Goal: Browse casually: Explore the website without a specific task or goal

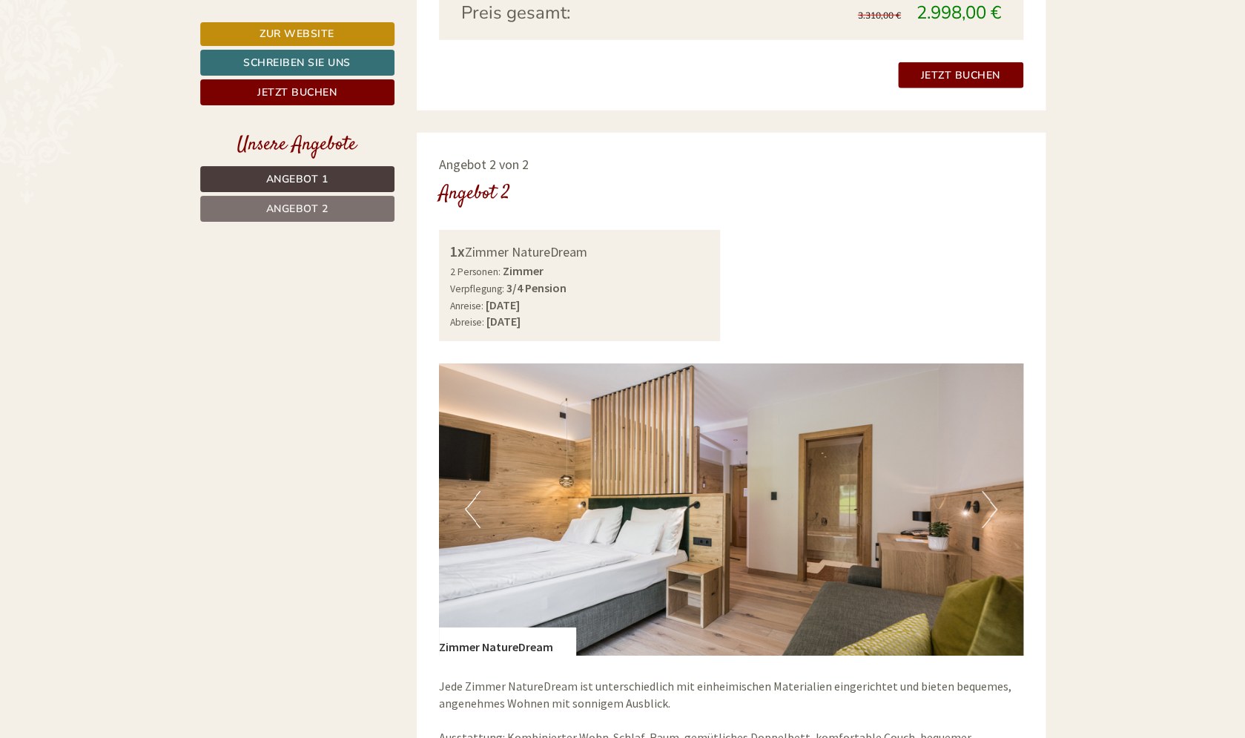
scroll to position [1868, 0]
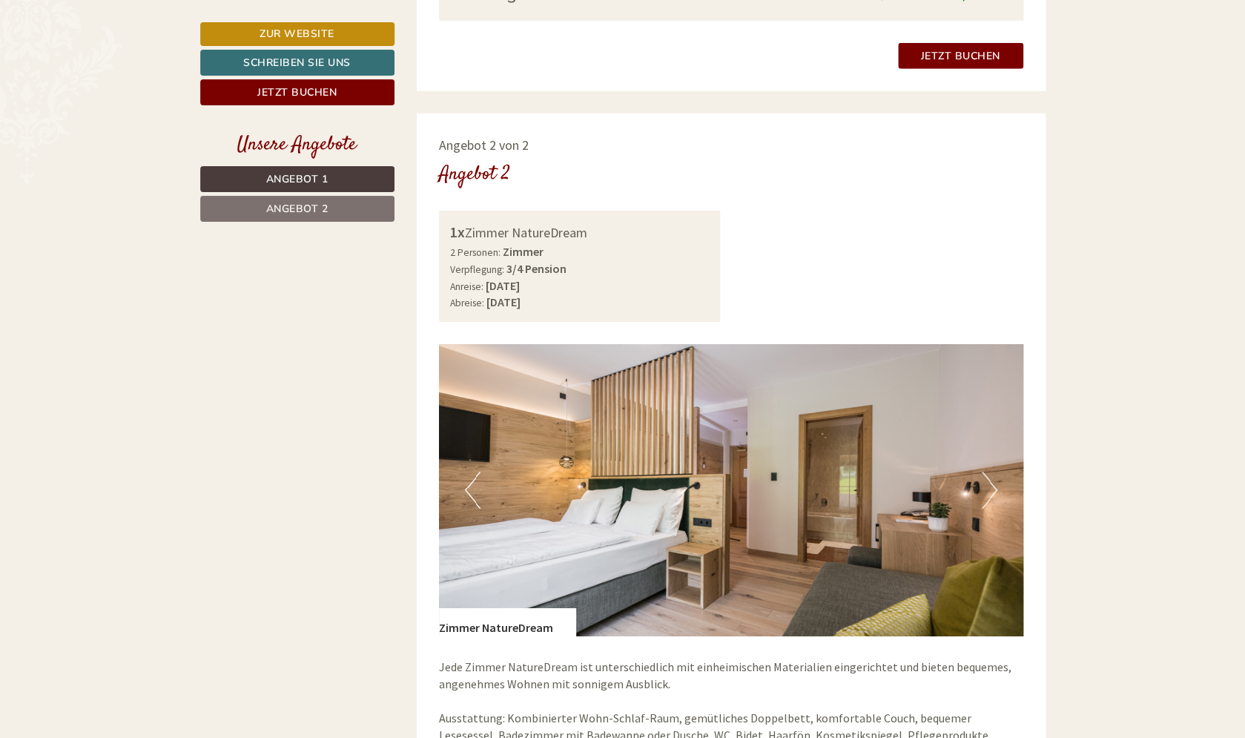
click at [992, 495] on button "Next" at bounding box center [990, 490] width 16 height 37
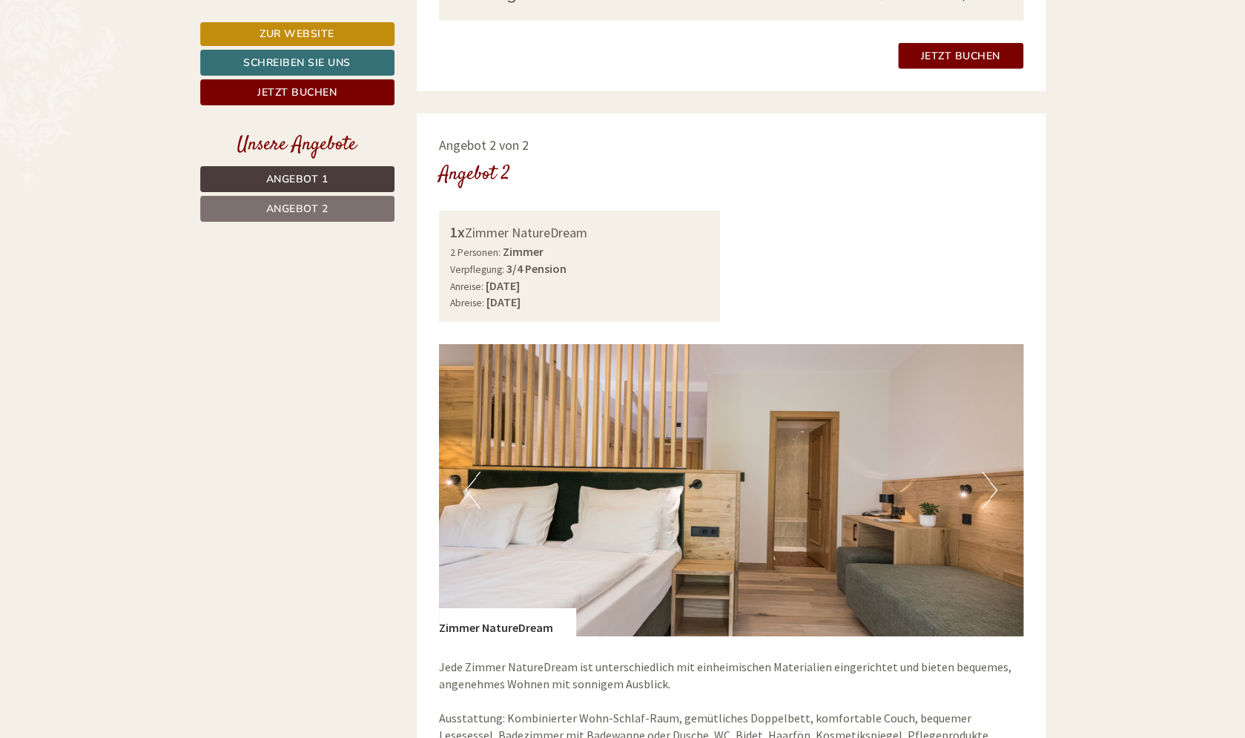
click at [992, 495] on button "Next" at bounding box center [990, 490] width 16 height 37
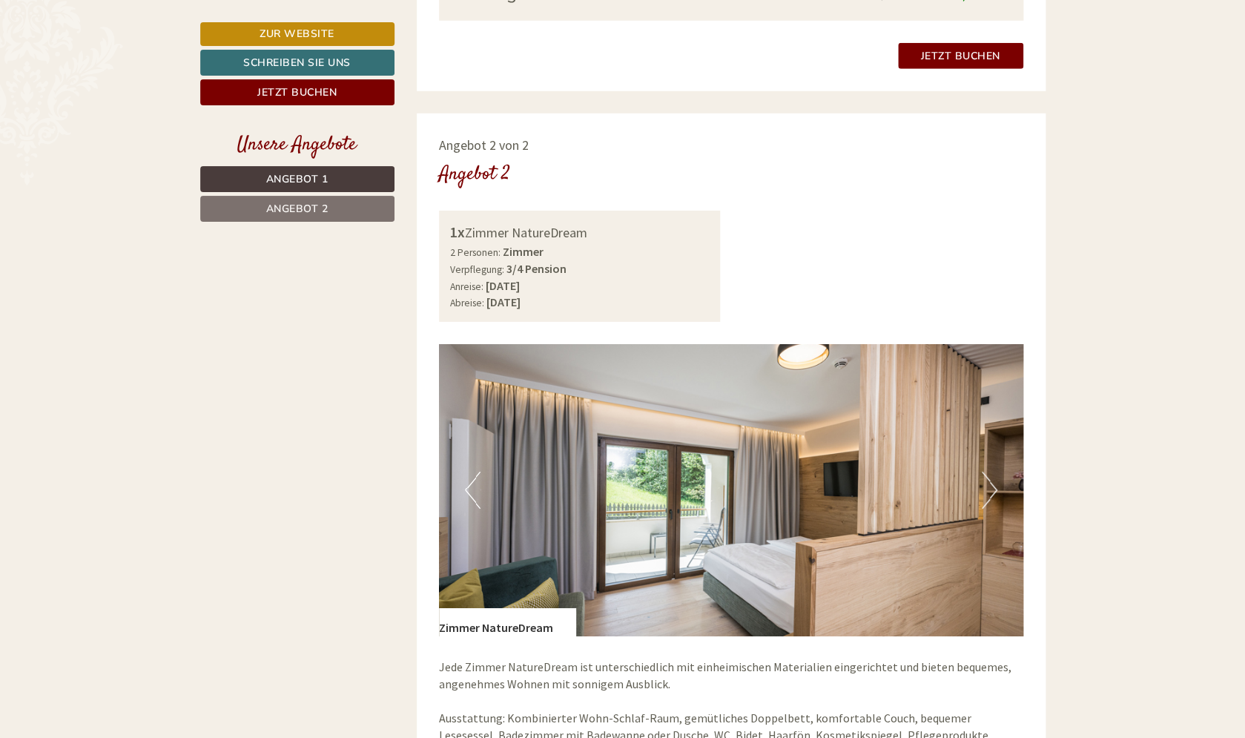
click at [992, 495] on button "Next" at bounding box center [990, 490] width 16 height 37
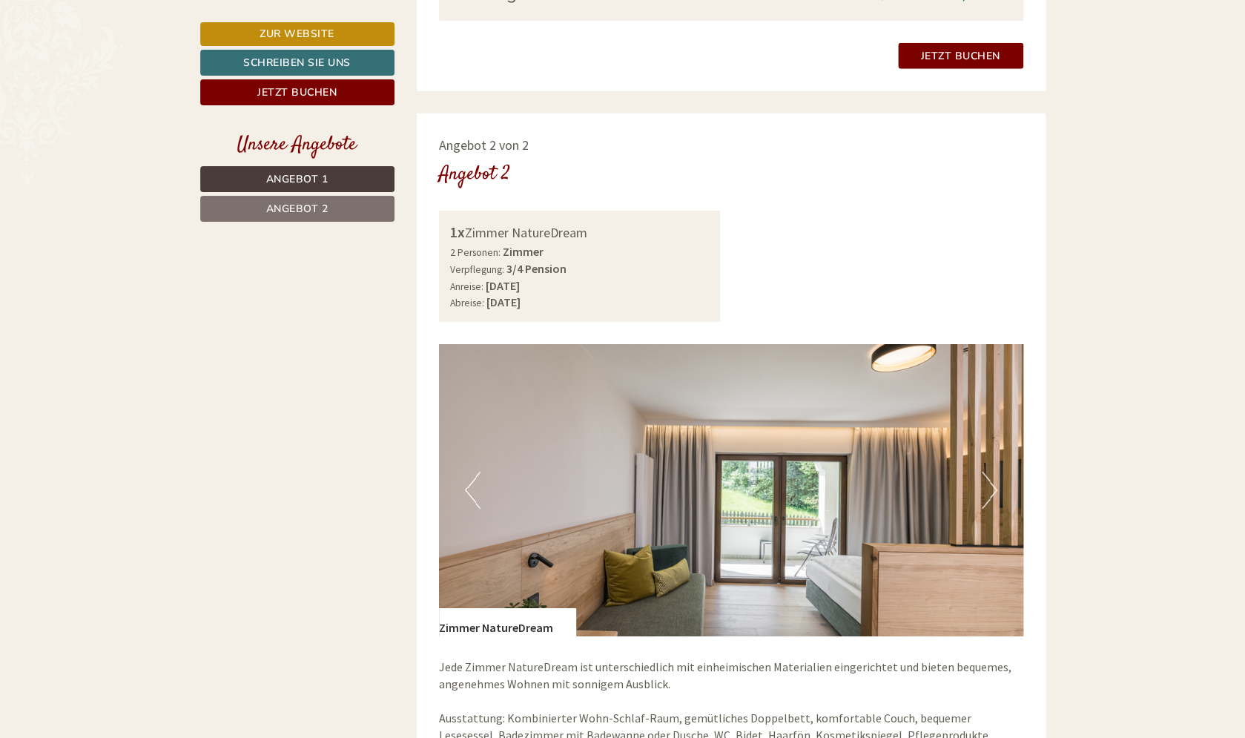
click at [992, 495] on button "Next" at bounding box center [990, 490] width 16 height 37
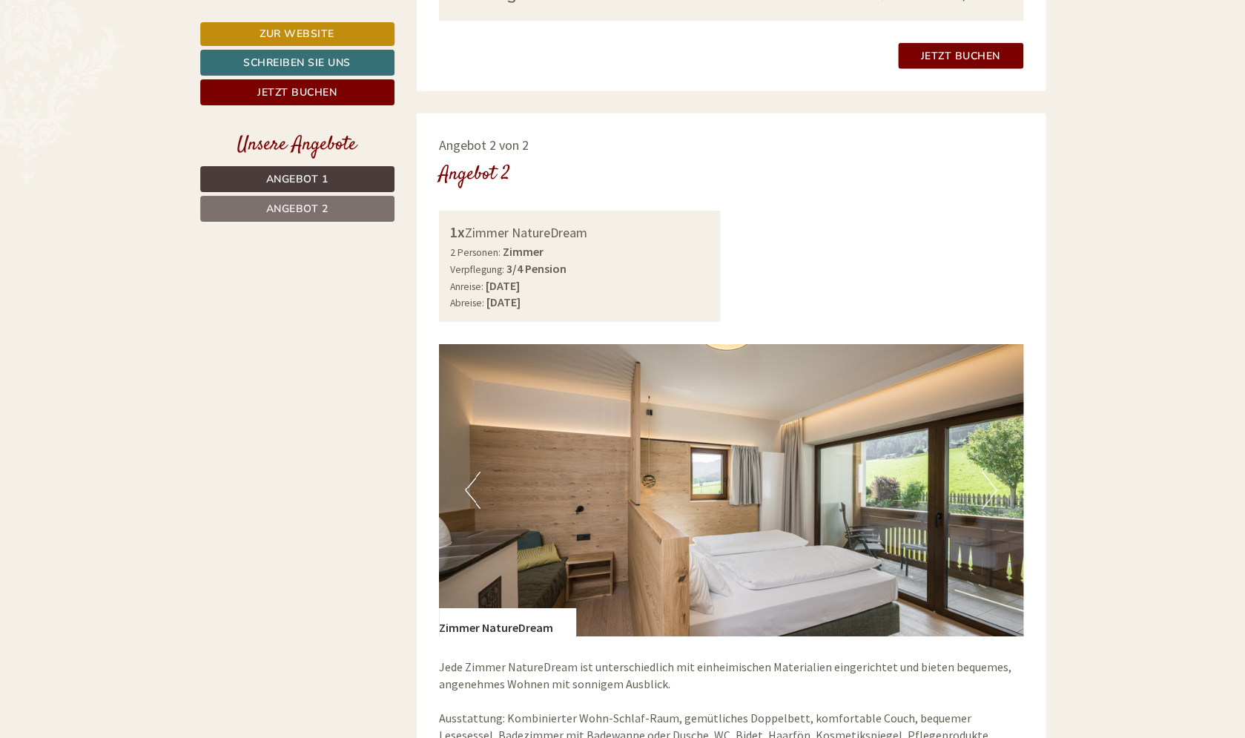
click at [992, 495] on button "Next" at bounding box center [990, 490] width 16 height 37
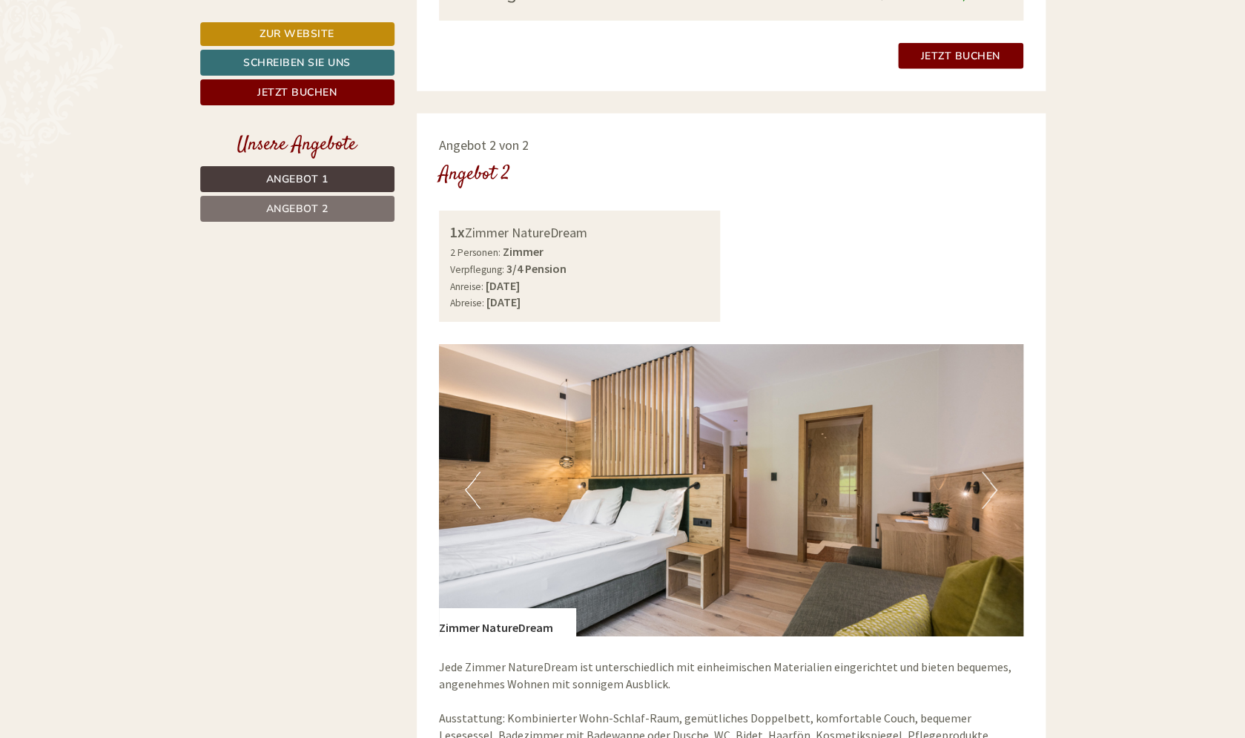
click at [992, 495] on button "Next" at bounding box center [990, 490] width 16 height 37
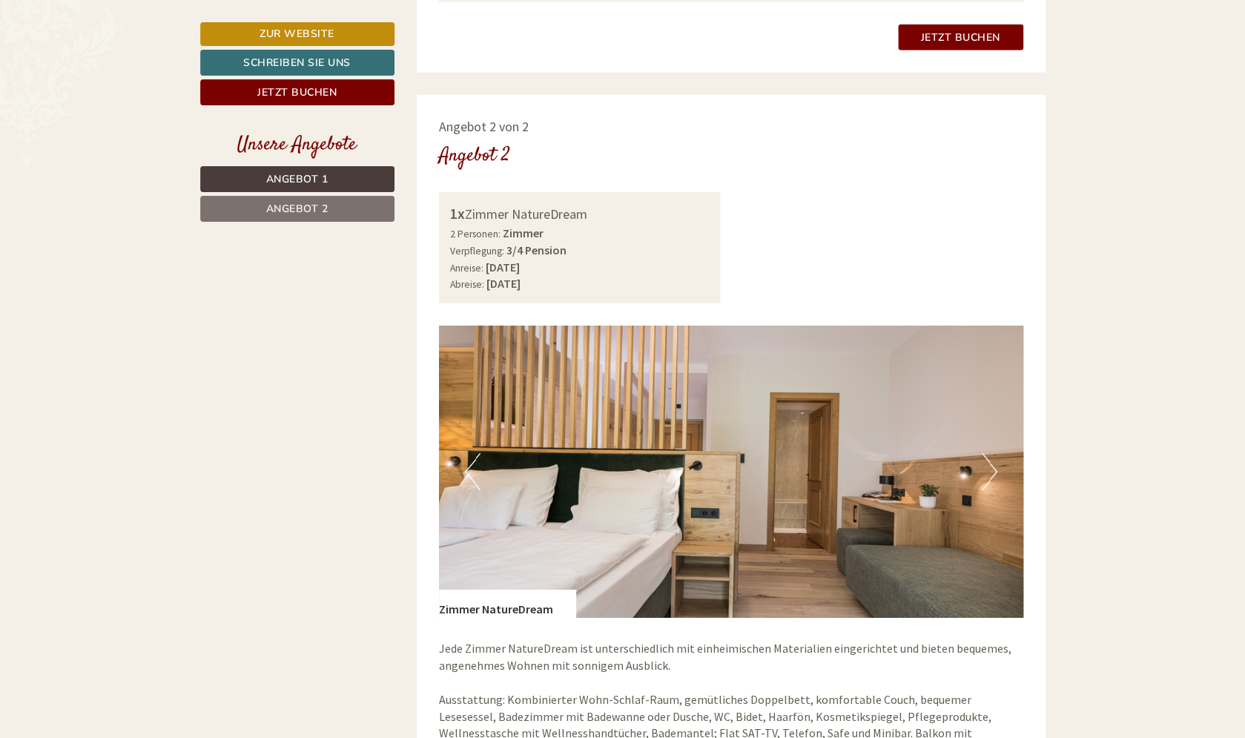
scroll to position [1886, 0]
click at [992, 477] on button "Next" at bounding box center [990, 472] width 16 height 37
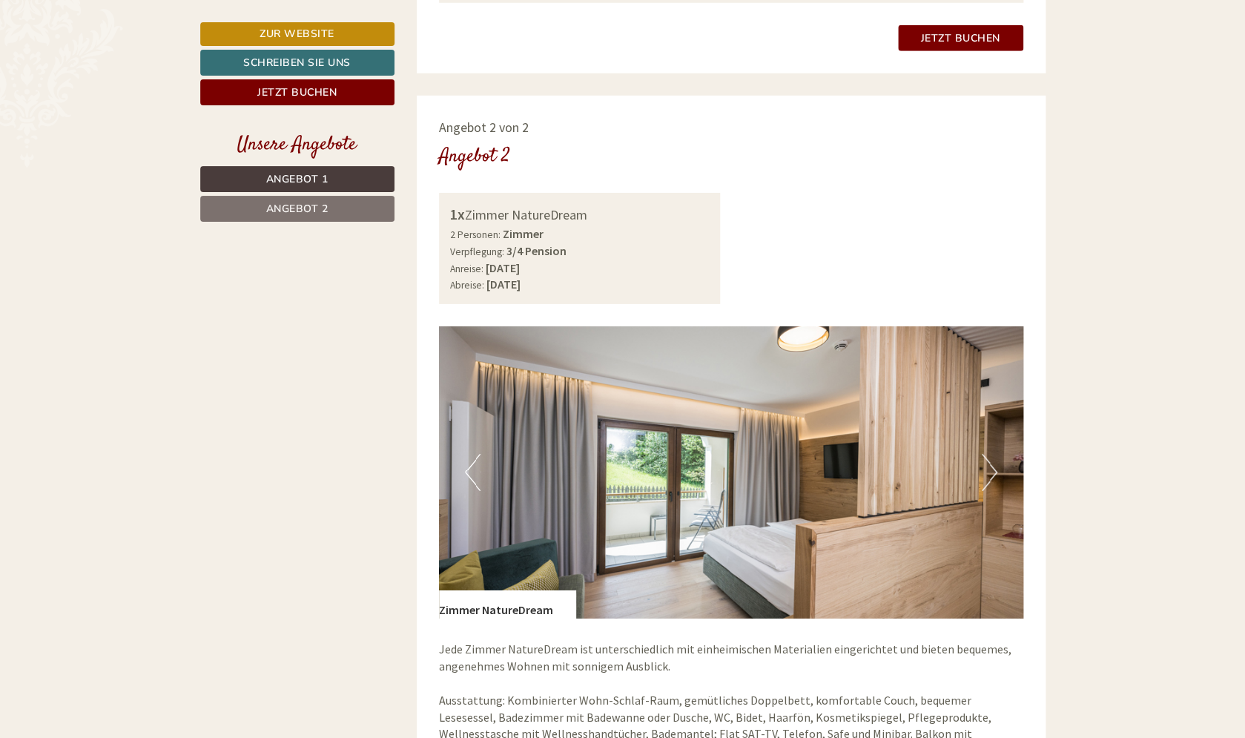
click at [992, 477] on button "Next" at bounding box center [990, 472] width 16 height 37
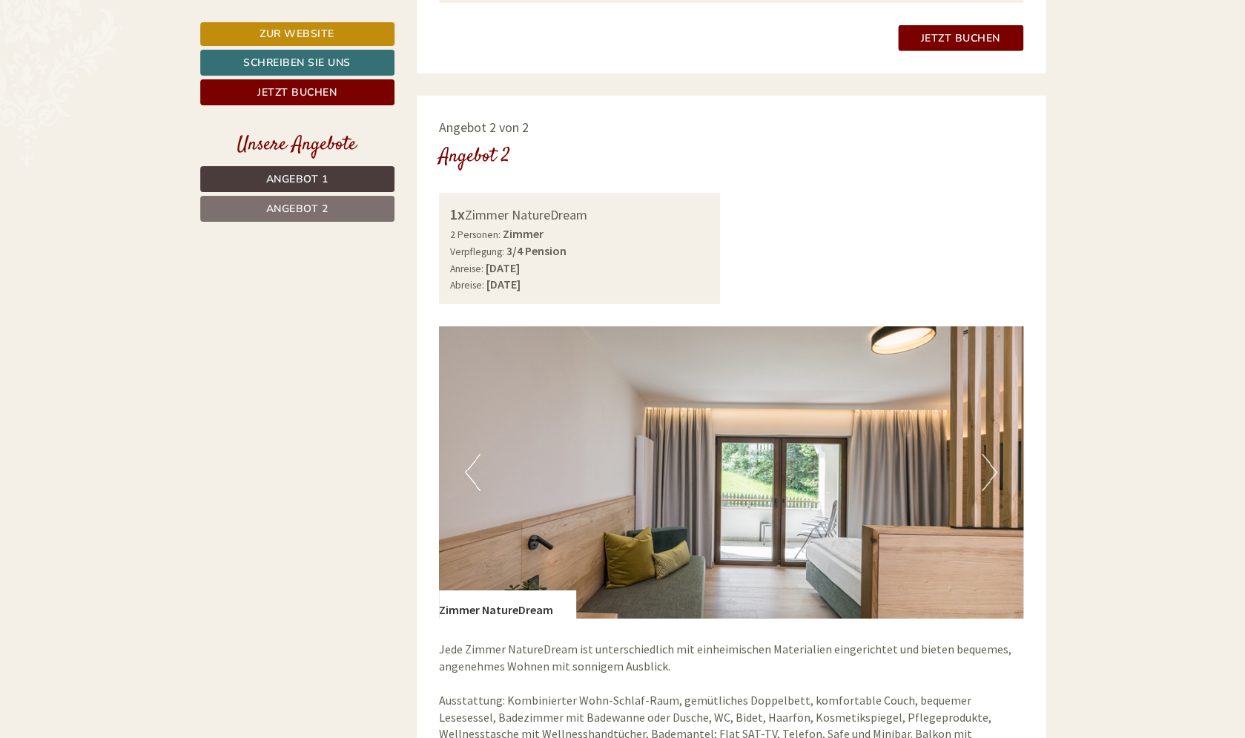
click at [992, 477] on button "Next" at bounding box center [990, 472] width 16 height 37
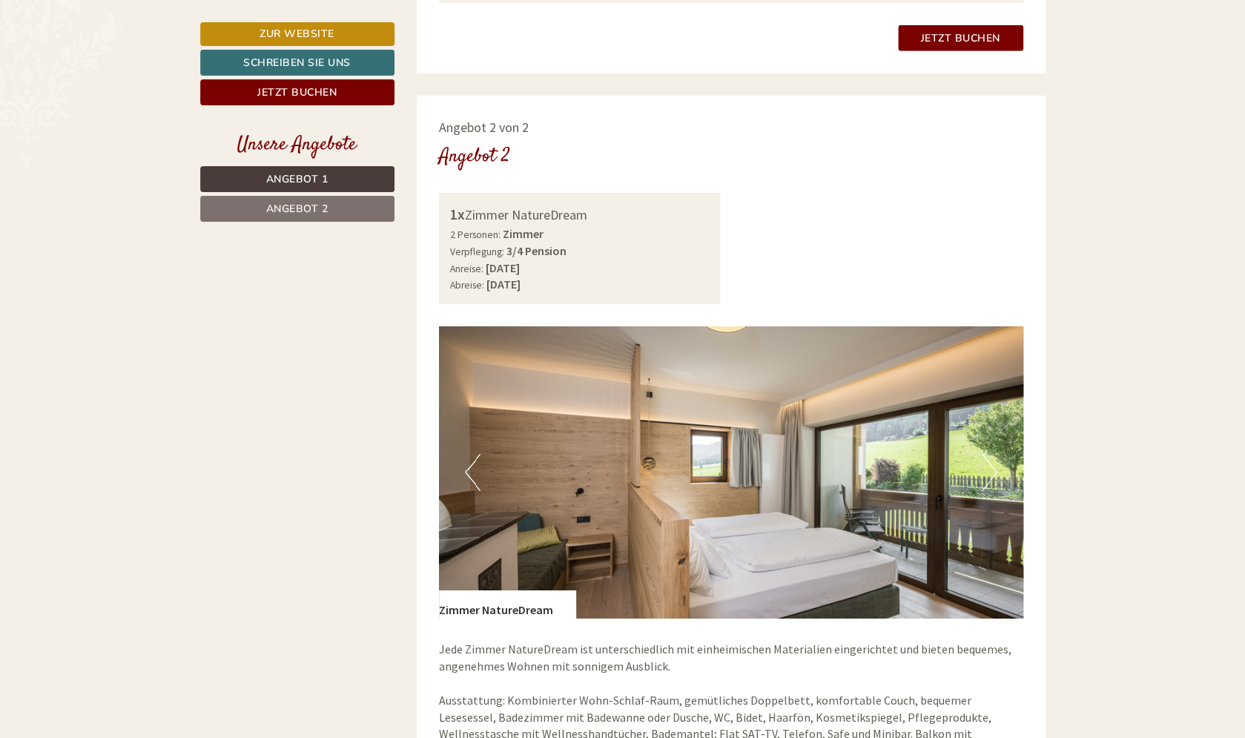
click at [992, 477] on button "Next" at bounding box center [990, 472] width 16 height 37
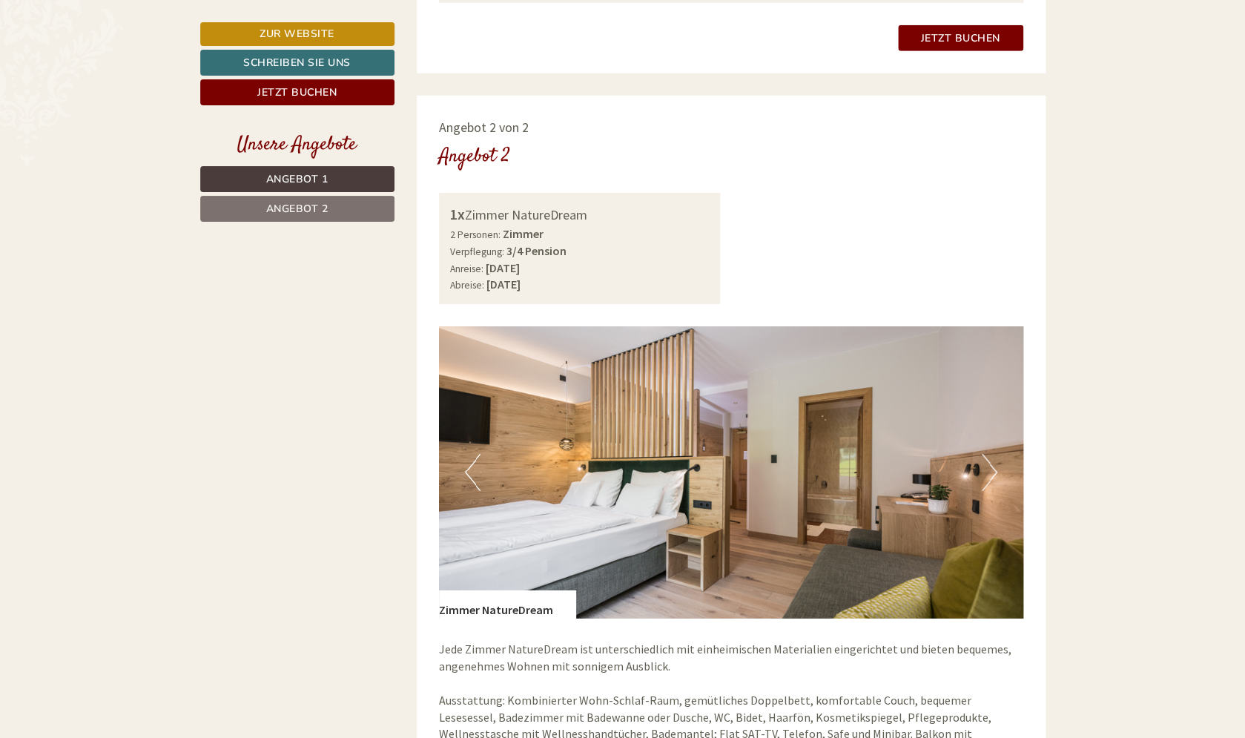
click at [992, 477] on button "Next" at bounding box center [990, 472] width 16 height 37
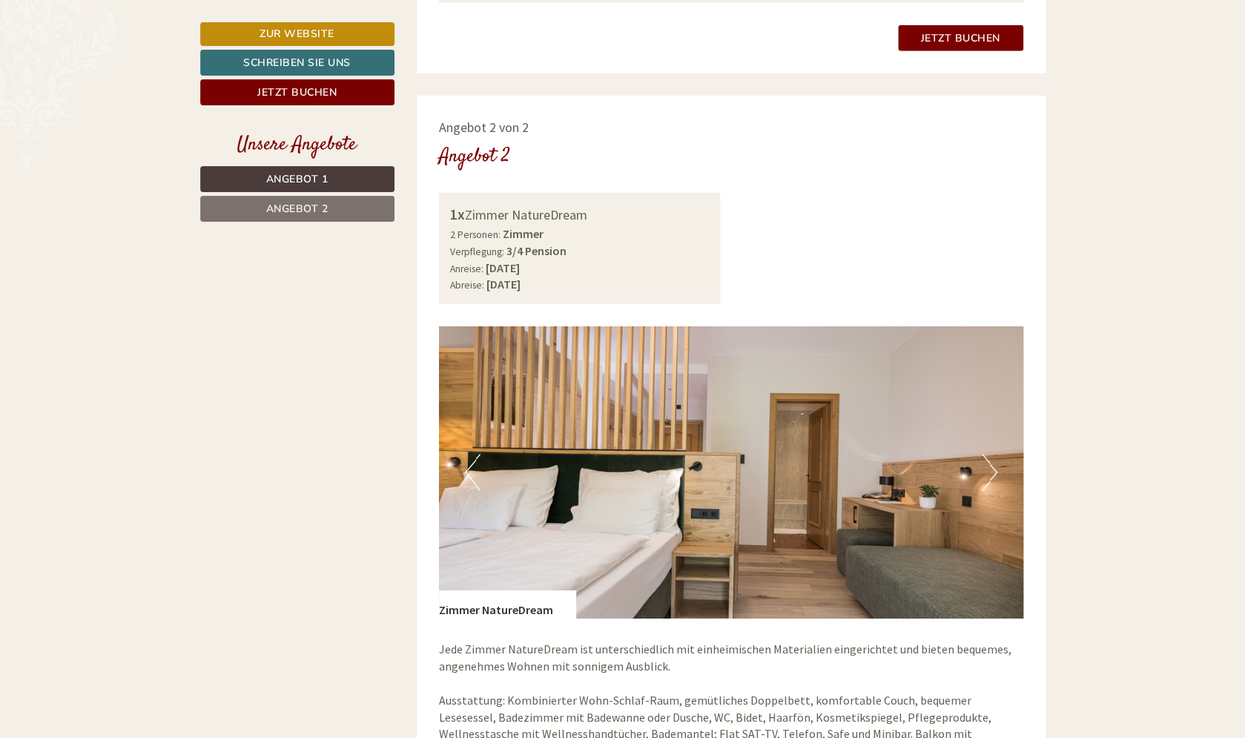
click at [989, 469] on button "Next" at bounding box center [990, 472] width 16 height 37
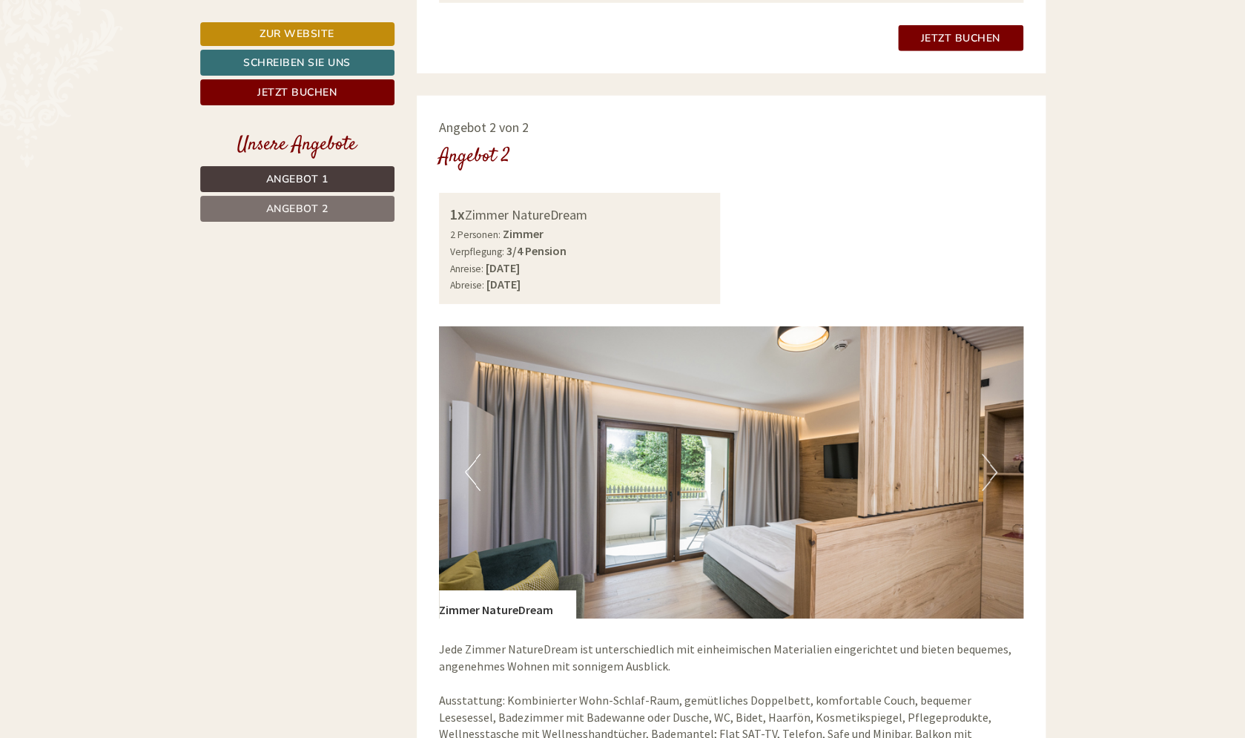
click at [989, 469] on button "Next" at bounding box center [990, 472] width 16 height 37
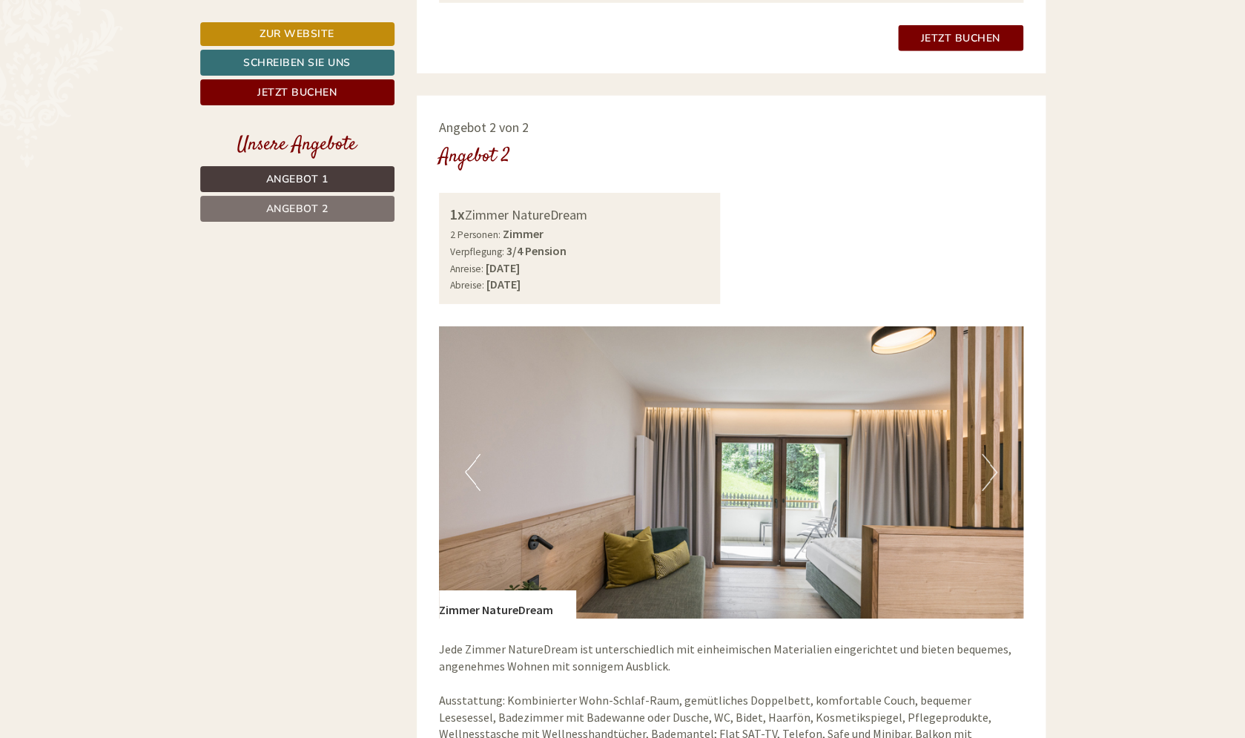
click at [989, 469] on button "Next" at bounding box center [990, 472] width 16 height 37
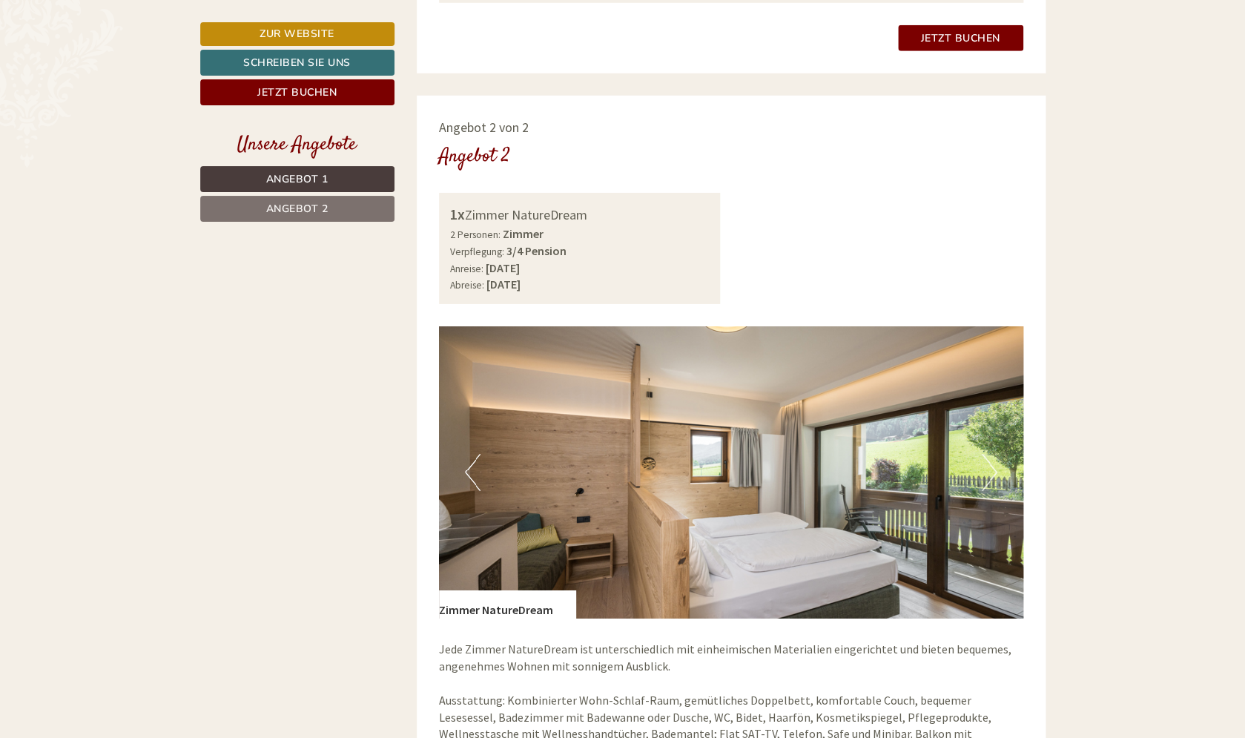
click at [989, 469] on button "Next" at bounding box center [990, 472] width 16 height 37
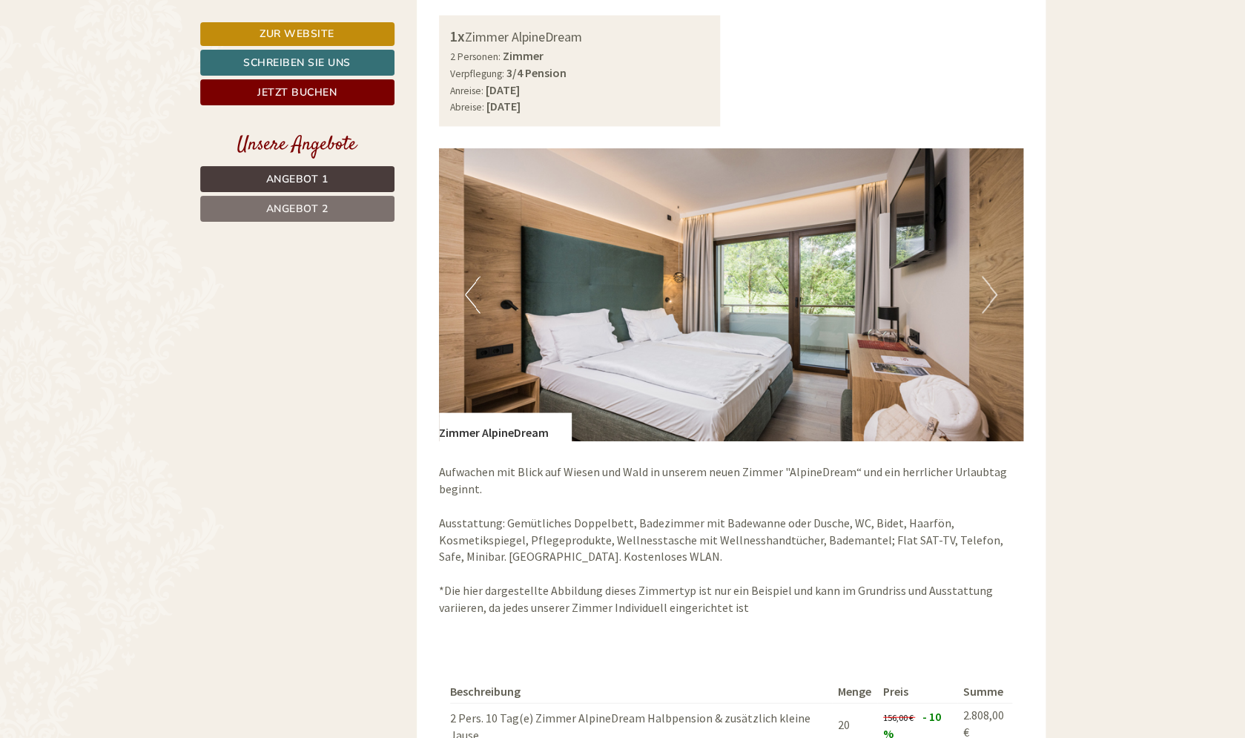
scroll to position [1025, 0]
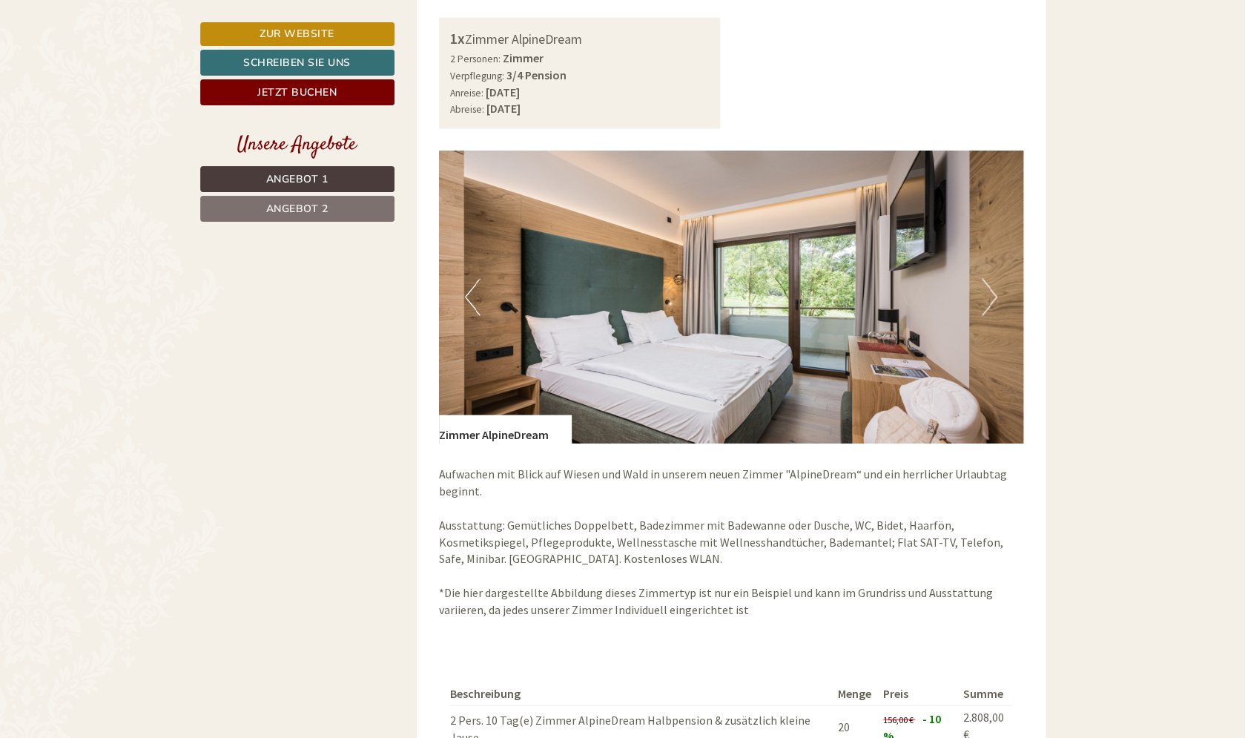
click at [989, 297] on button "Next" at bounding box center [990, 296] width 16 height 37
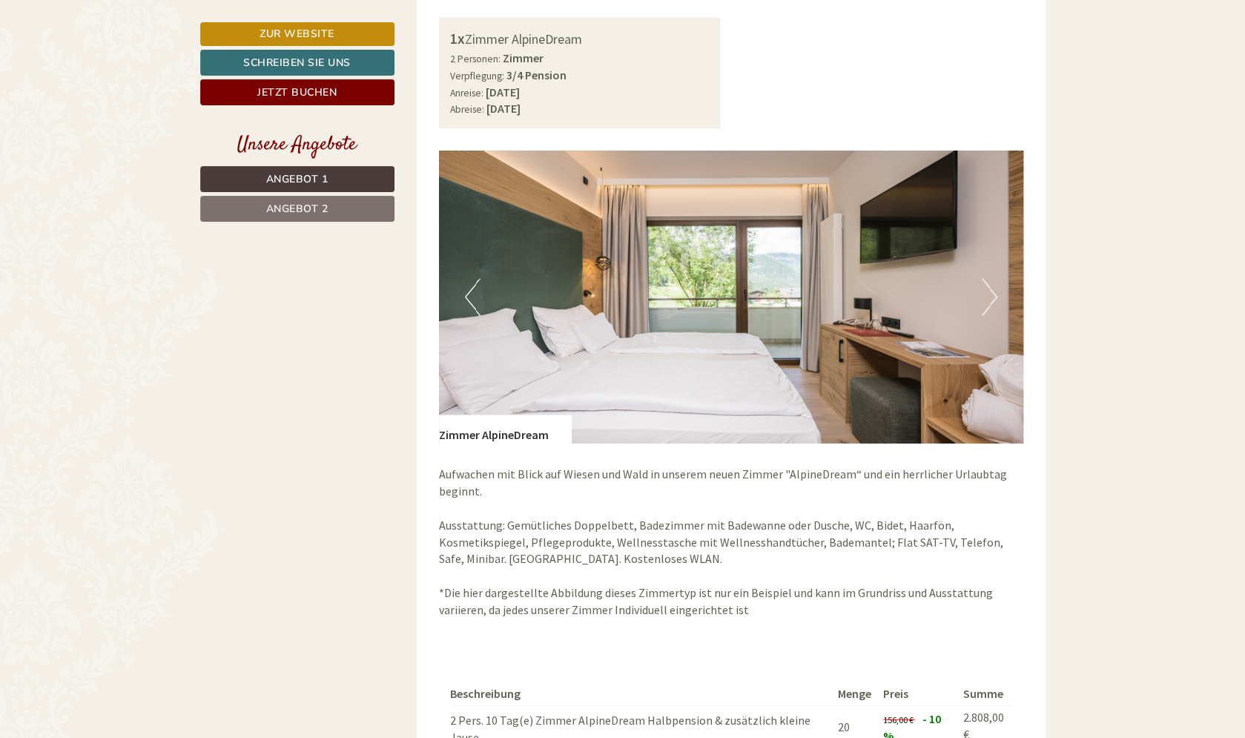
click at [989, 297] on button "Next" at bounding box center [990, 296] width 16 height 37
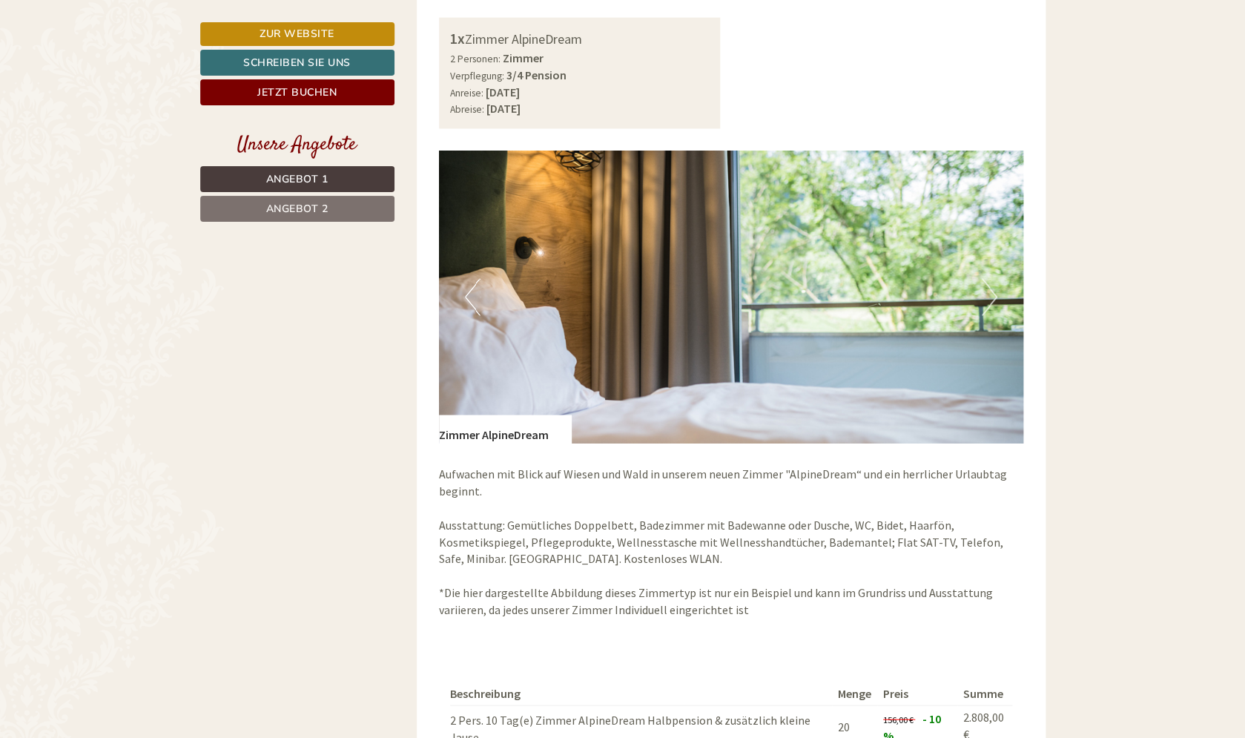
click at [989, 297] on button "Next" at bounding box center [990, 296] width 16 height 37
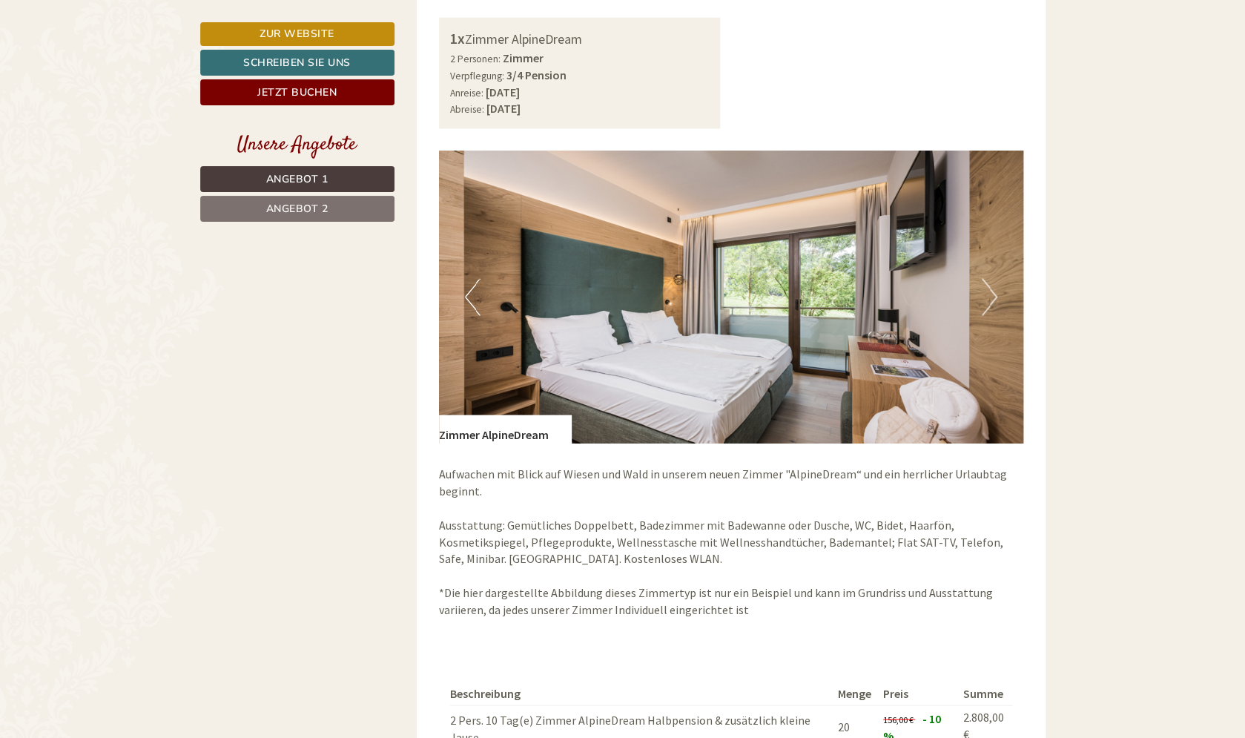
click at [989, 297] on button "Next" at bounding box center [990, 296] width 16 height 37
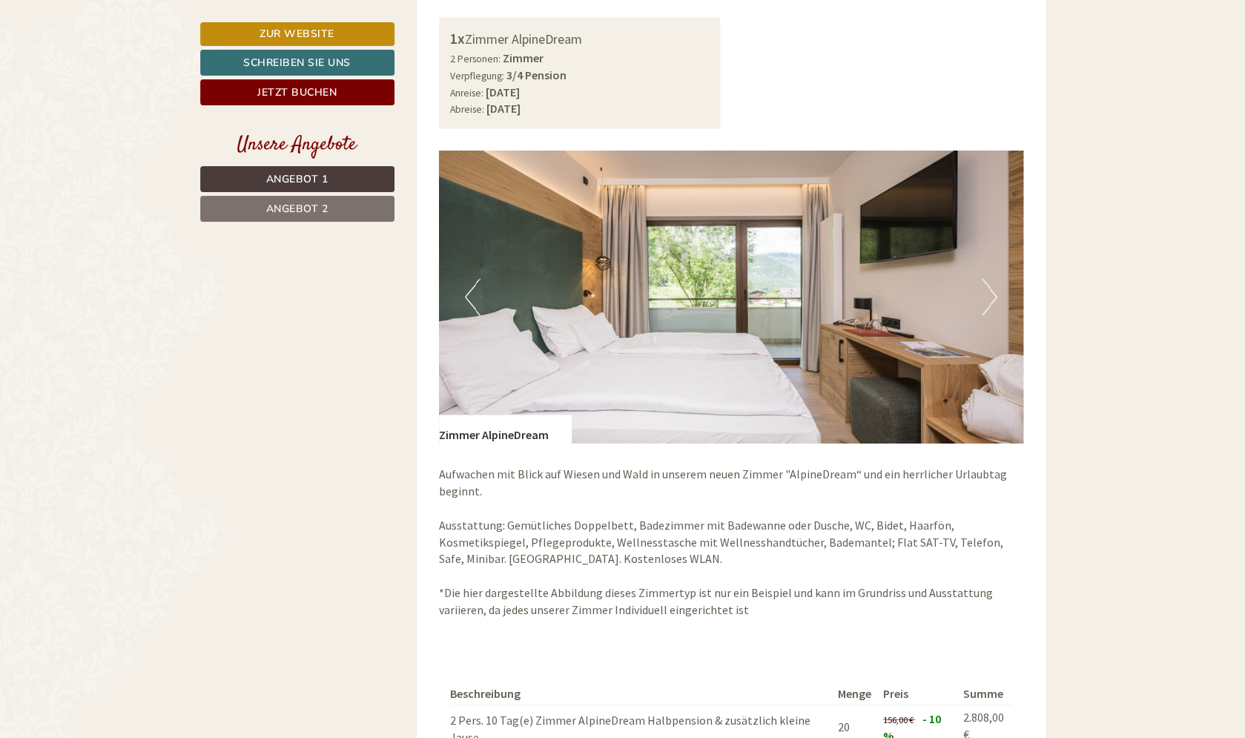
click at [989, 297] on button "Next" at bounding box center [990, 296] width 16 height 37
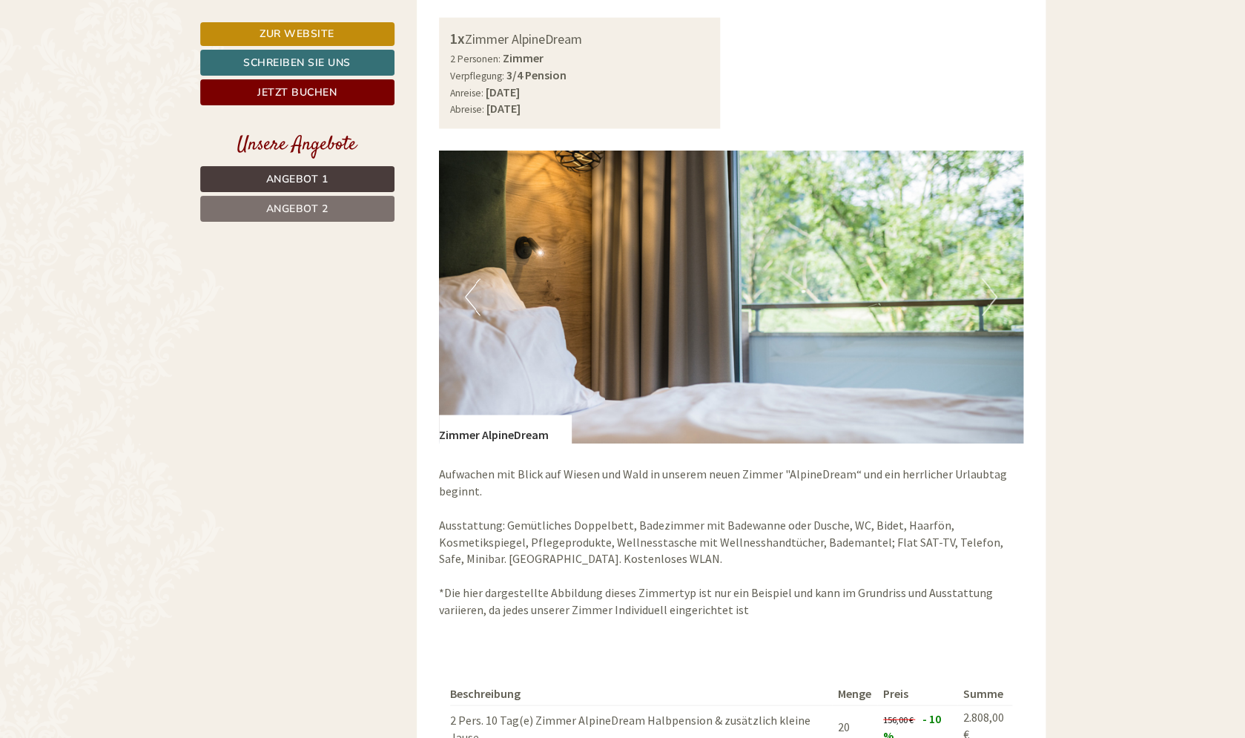
click at [989, 297] on button "Next" at bounding box center [990, 296] width 16 height 37
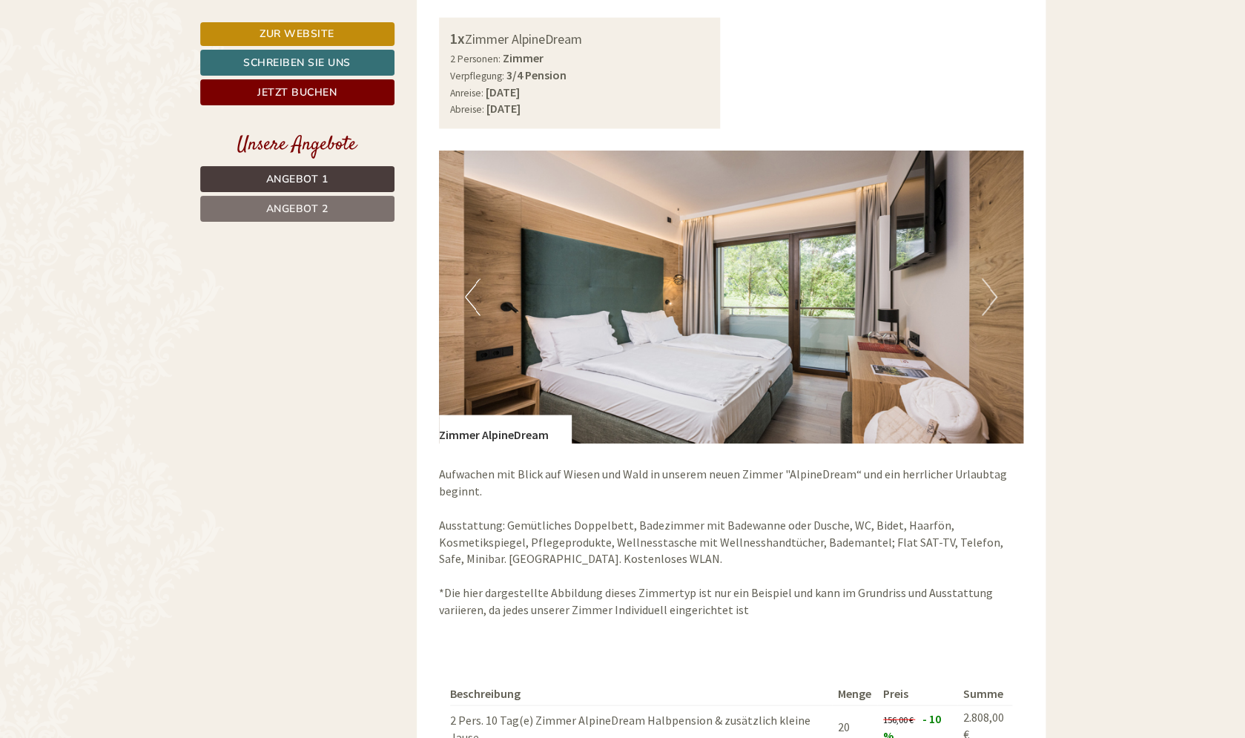
click at [989, 297] on button "Next" at bounding box center [990, 296] width 16 height 37
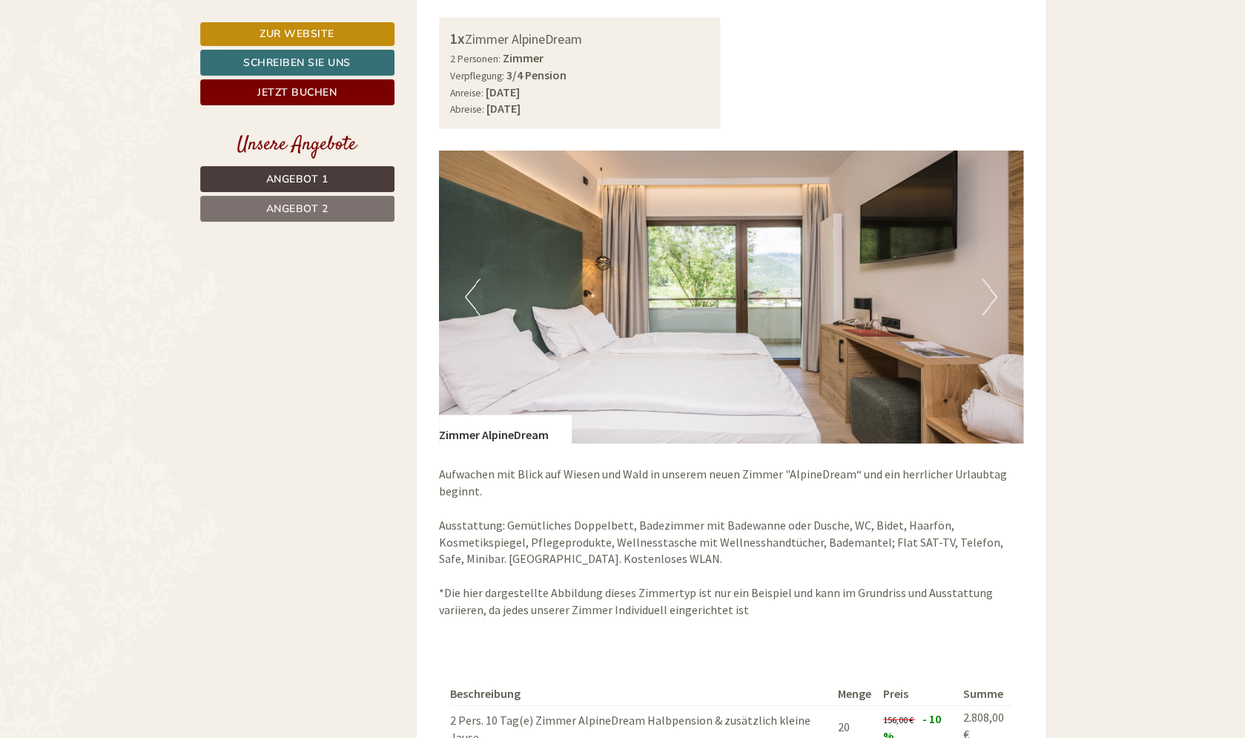
click at [989, 297] on button "Next" at bounding box center [990, 296] width 16 height 37
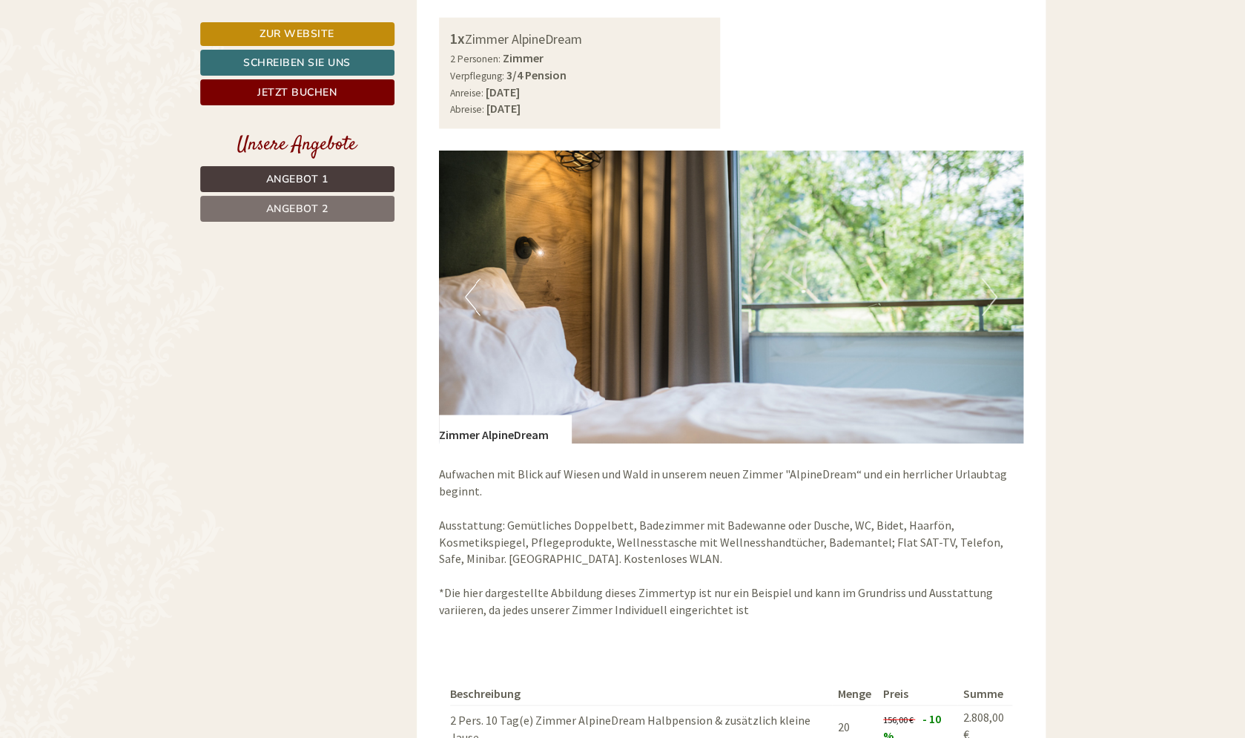
click at [989, 297] on button "Next" at bounding box center [990, 296] width 16 height 37
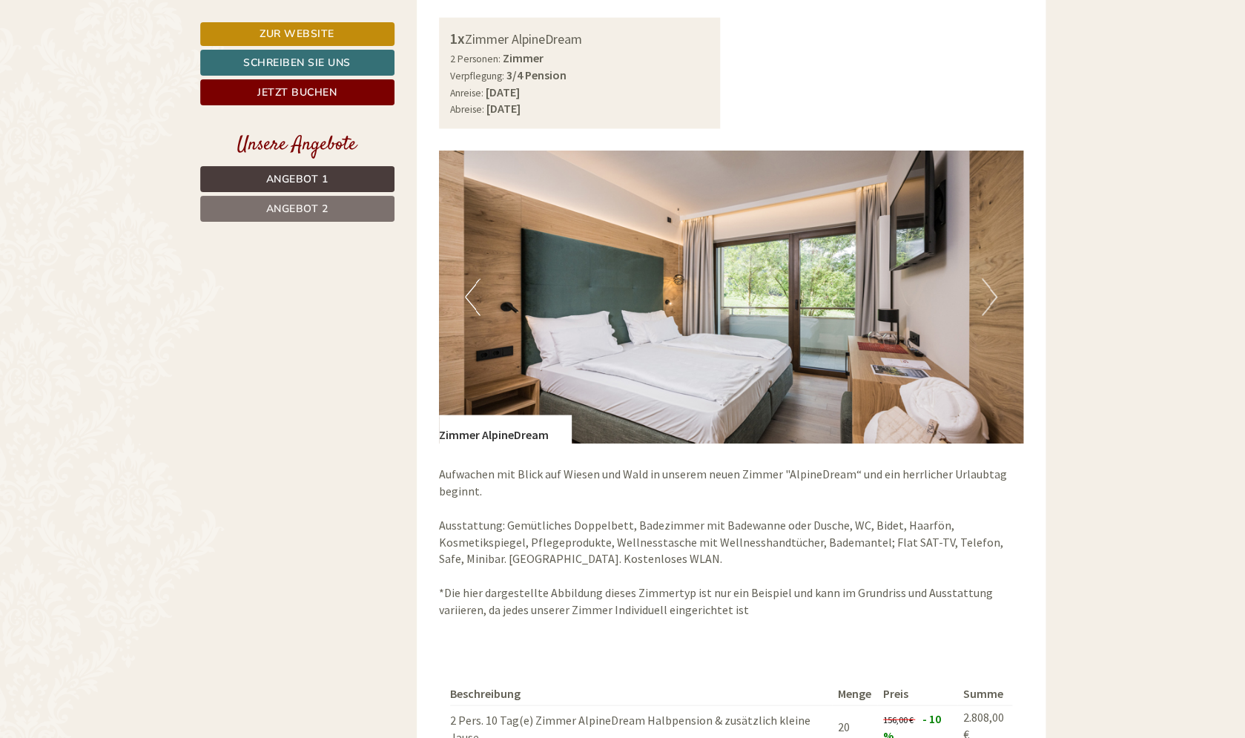
click at [989, 297] on button "Next" at bounding box center [990, 296] width 16 height 37
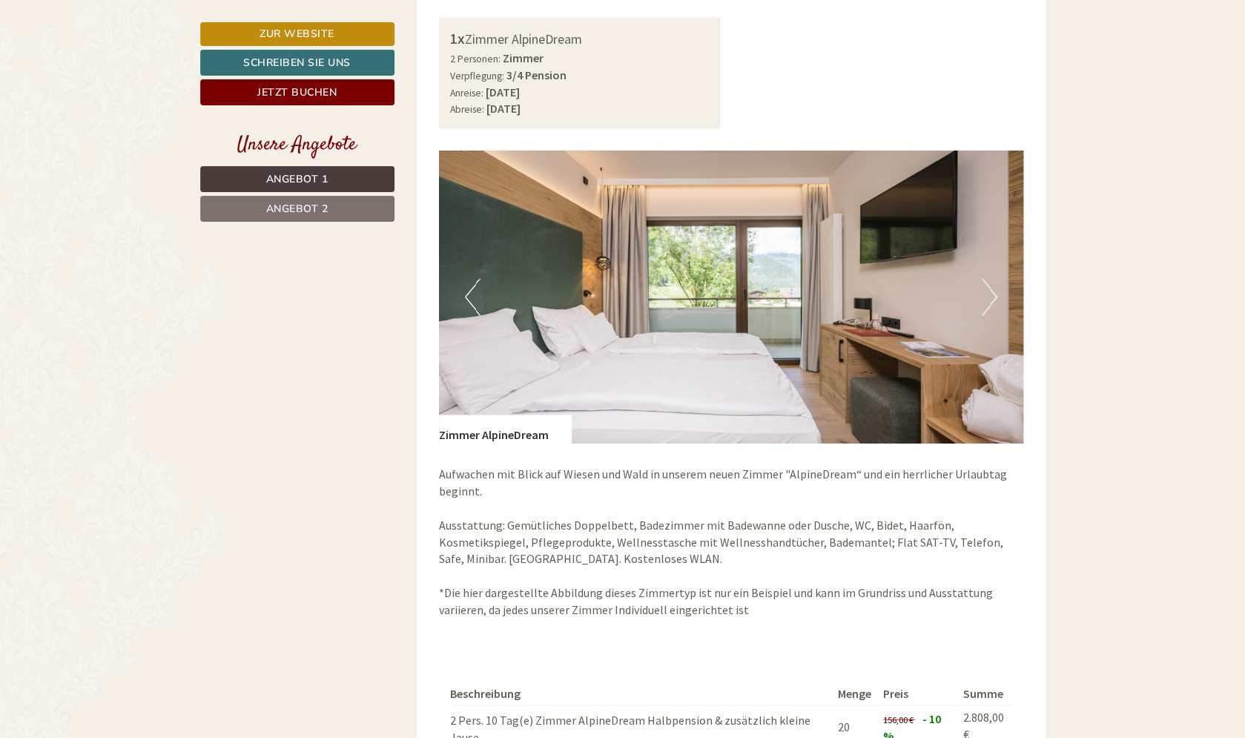
click at [989, 297] on button "Next" at bounding box center [990, 296] width 16 height 37
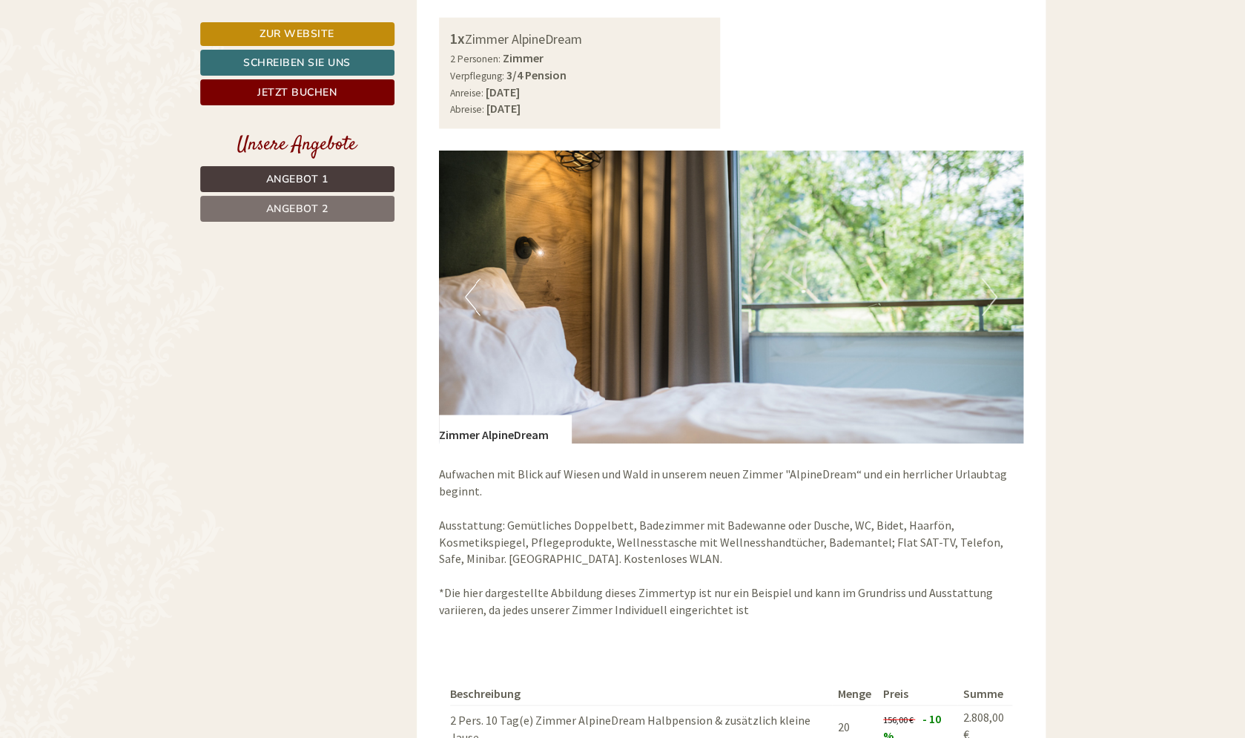
click at [989, 297] on button "Next" at bounding box center [990, 296] width 16 height 37
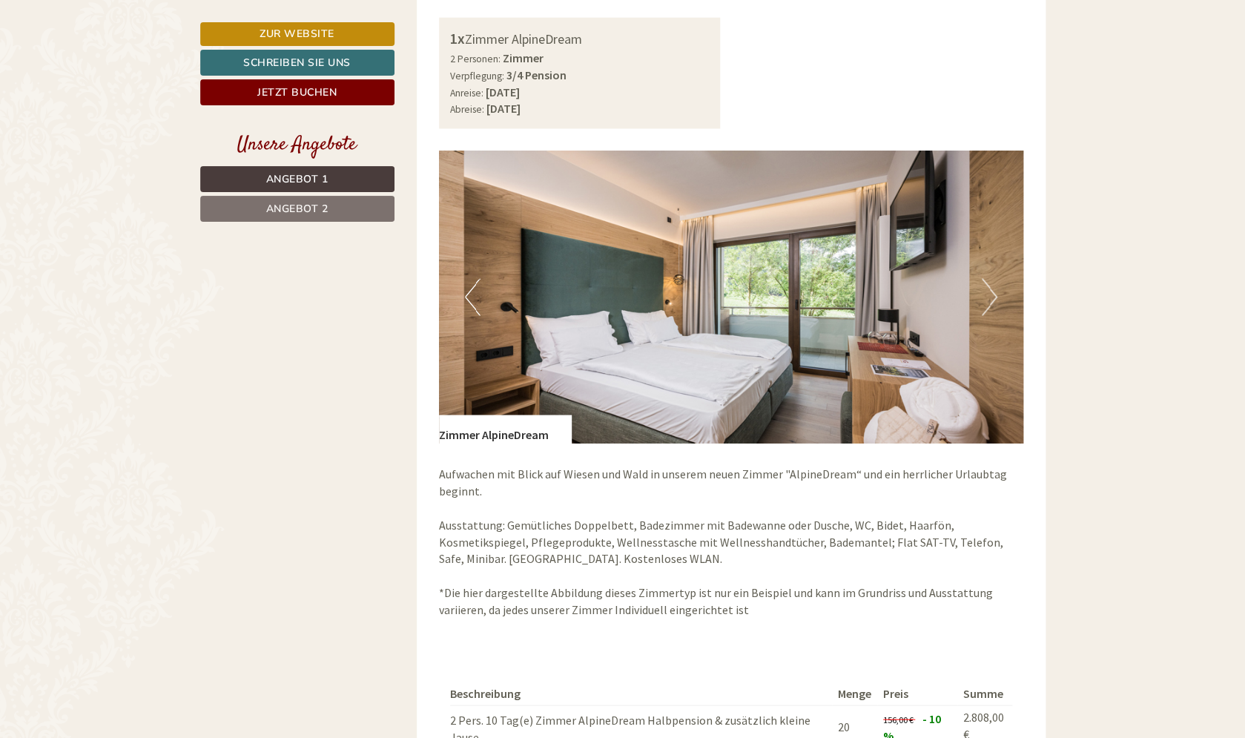
click at [989, 297] on button "Next" at bounding box center [990, 296] width 16 height 37
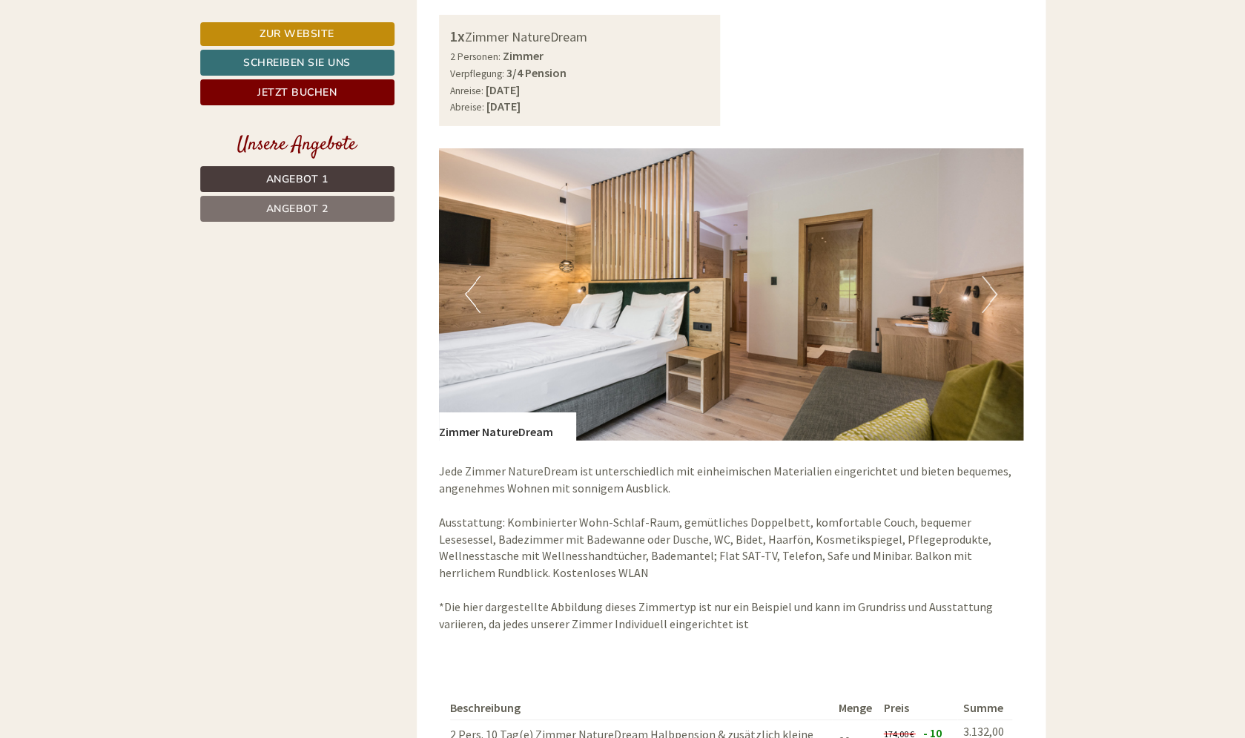
scroll to position [2058, 0]
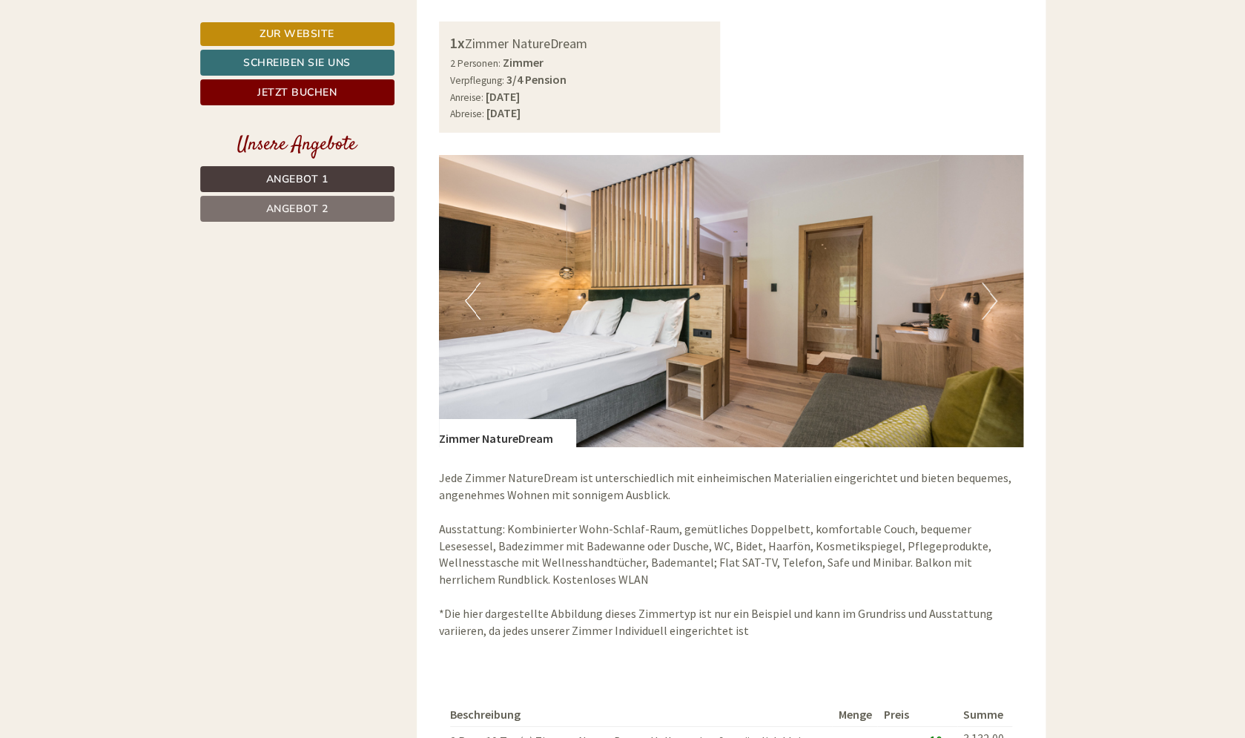
click at [992, 297] on button "Next" at bounding box center [990, 301] width 16 height 37
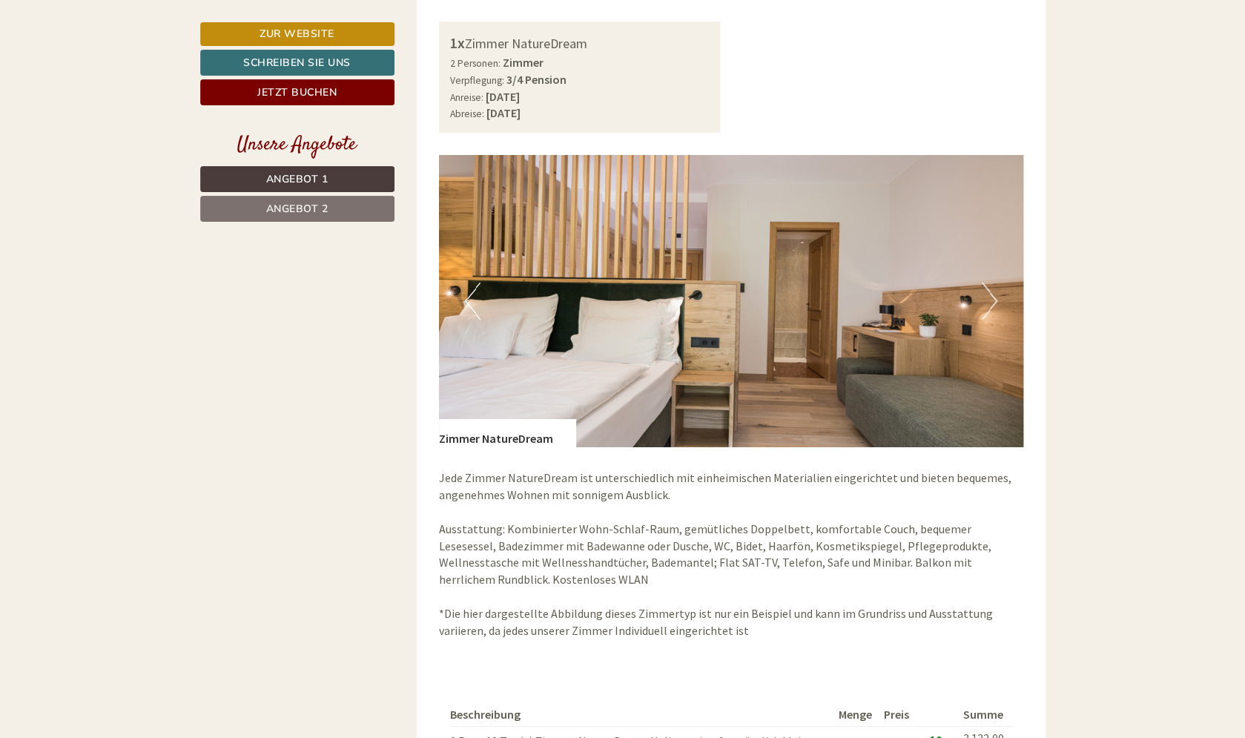
click at [992, 297] on button "Next" at bounding box center [990, 301] width 16 height 37
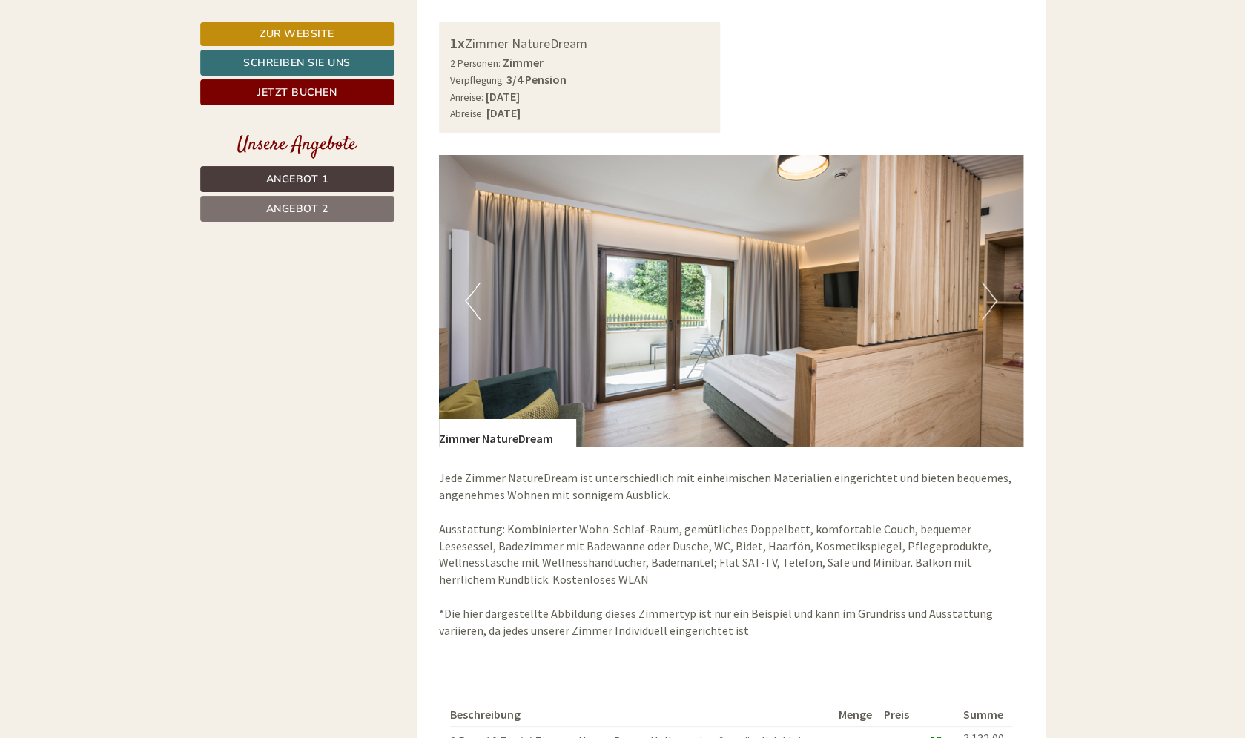
click at [992, 297] on button "Next" at bounding box center [990, 301] width 16 height 37
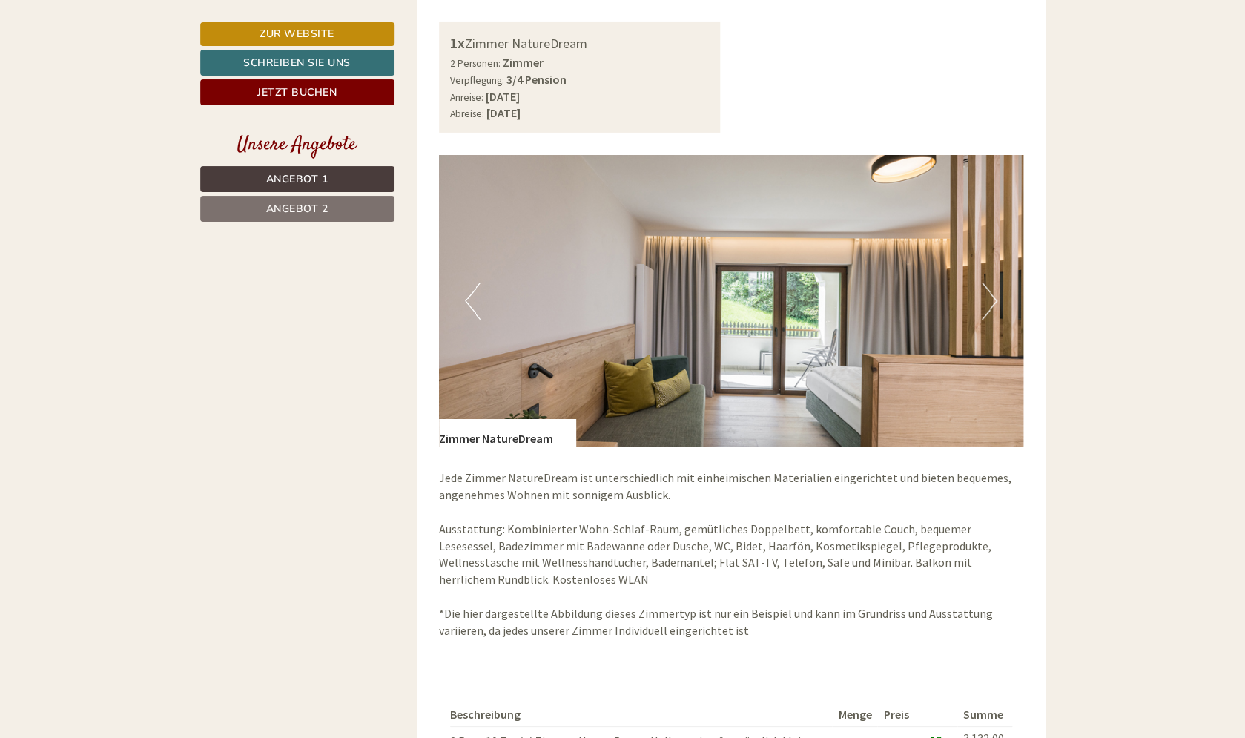
click at [992, 297] on button "Next" at bounding box center [990, 301] width 16 height 37
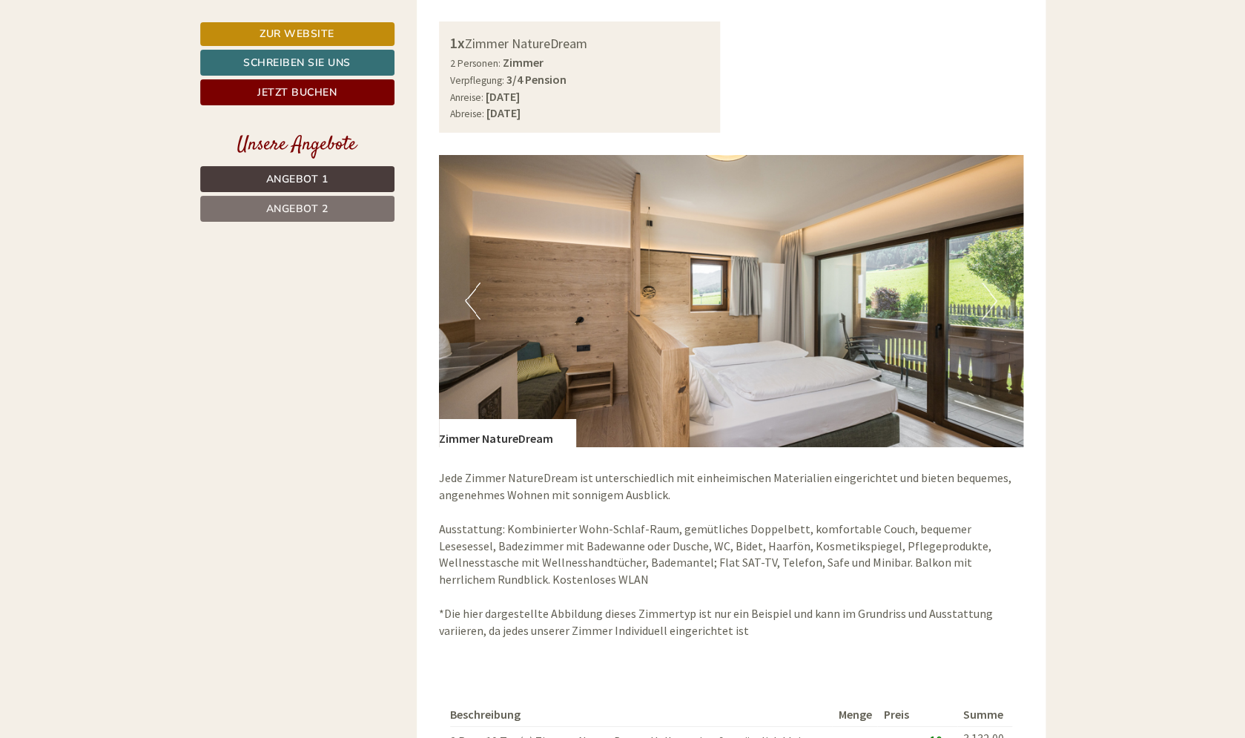
click at [992, 297] on button "Next" at bounding box center [990, 301] width 16 height 37
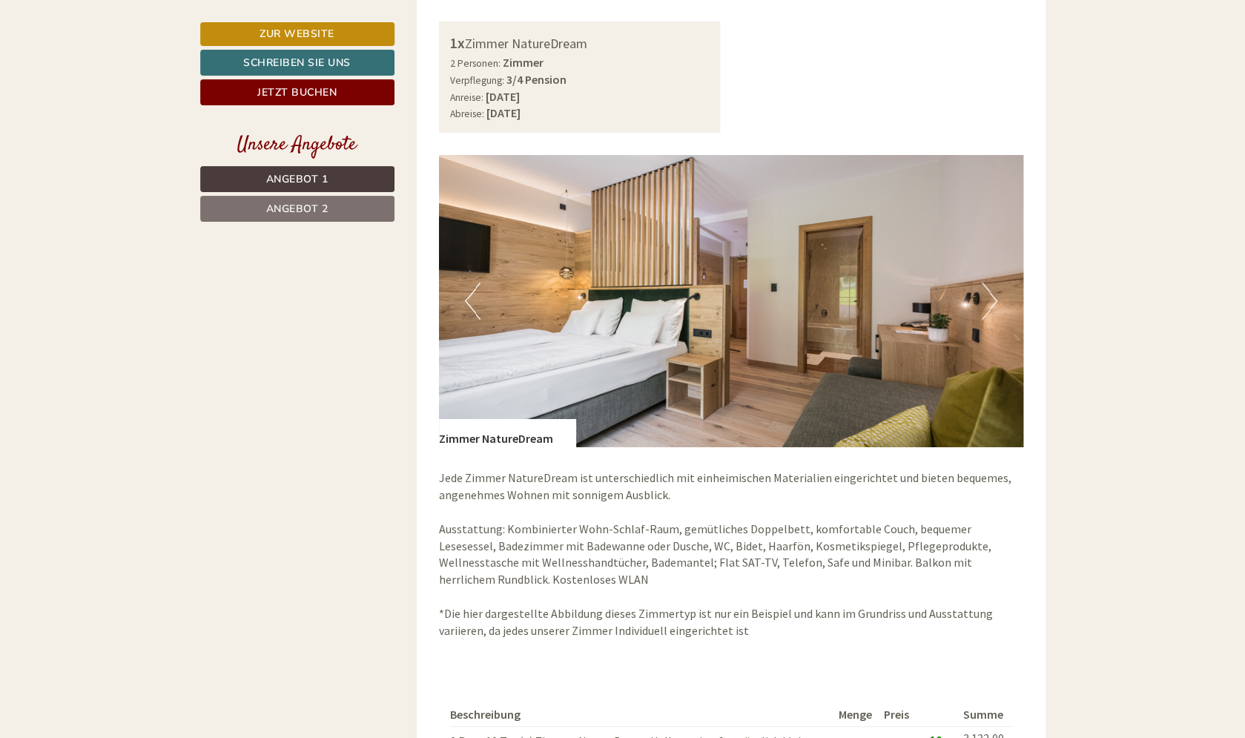
click at [992, 297] on button "Next" at bounding box center [990, 301] width 16 height 37
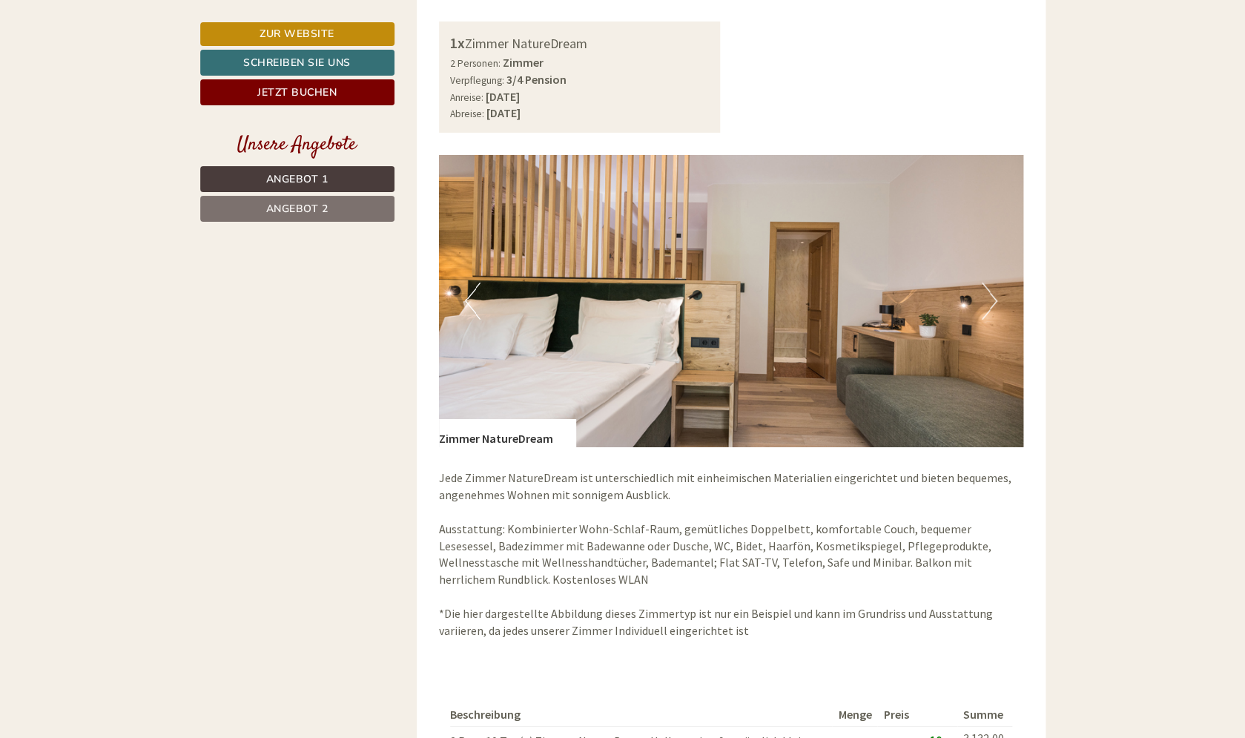
click at [992, 297] on button "Next" at bounding box center [990, 301] width 16 height 37
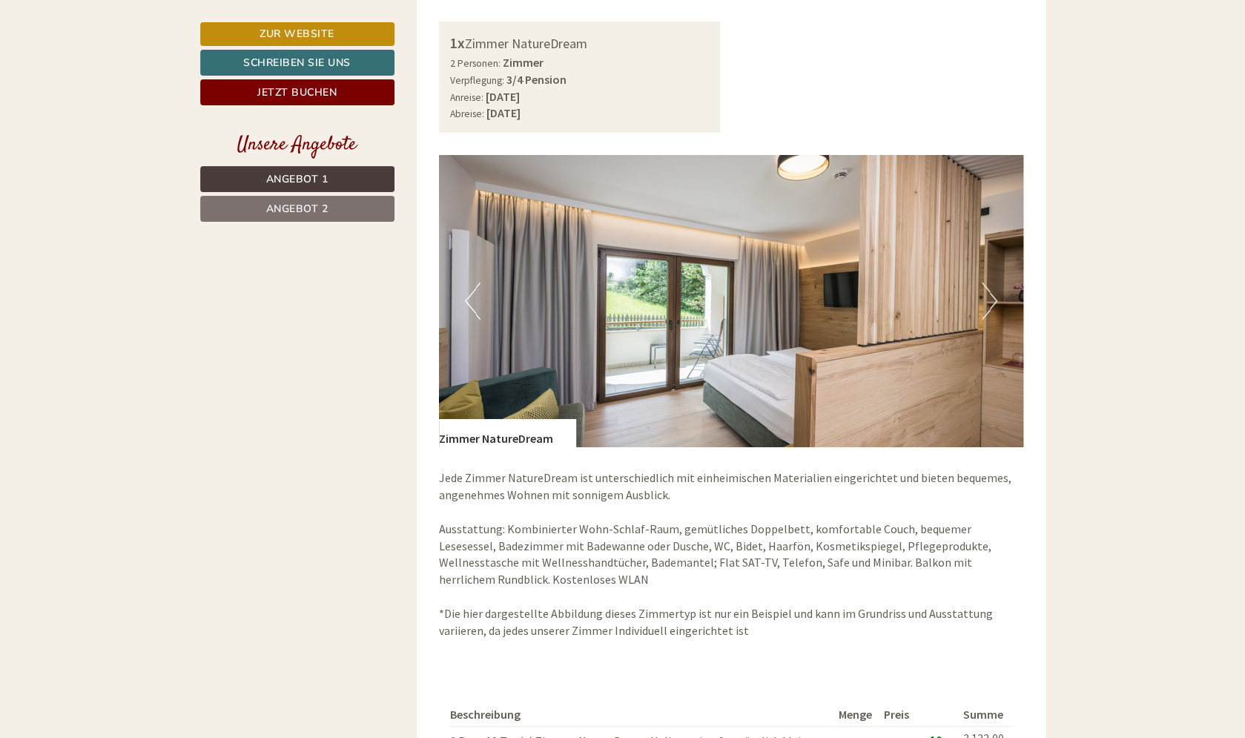
click at [992, 297] on button "Next" at bounding box center [990, 301] width 16 height 37
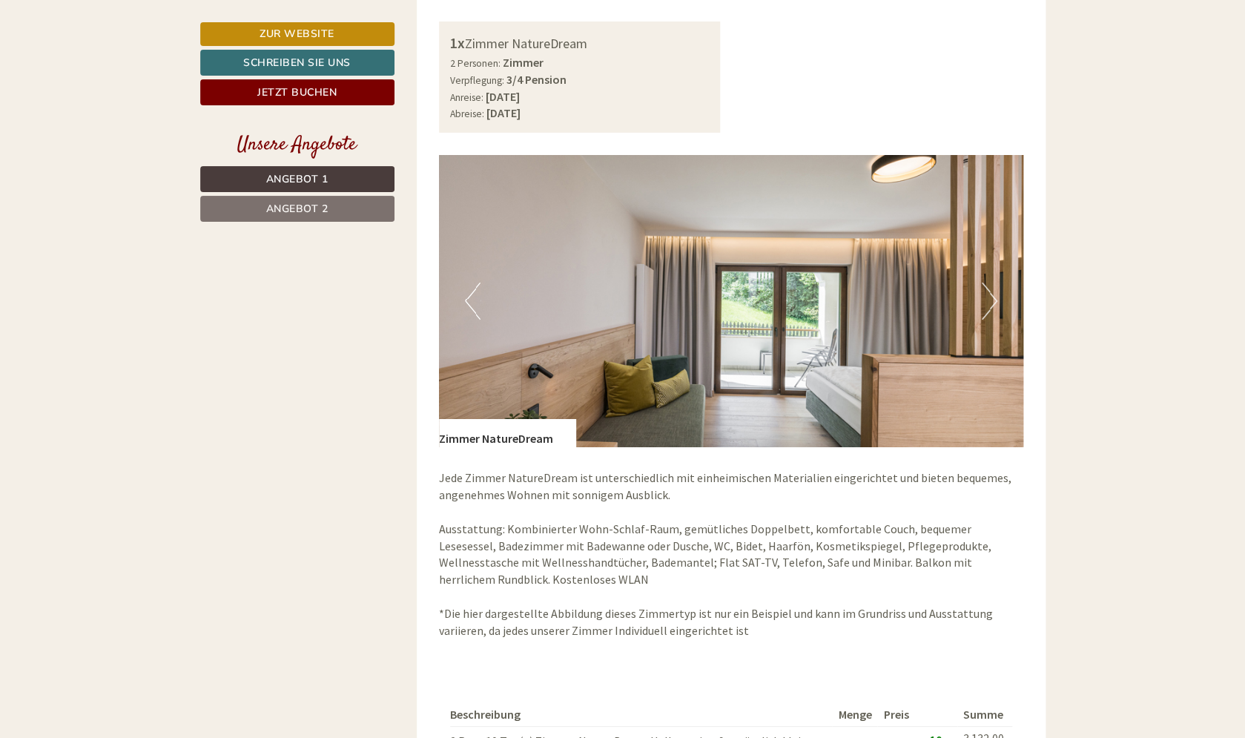
click at [992, 297] on button "Next" at bounding box center [990, 301] width 16 height 37
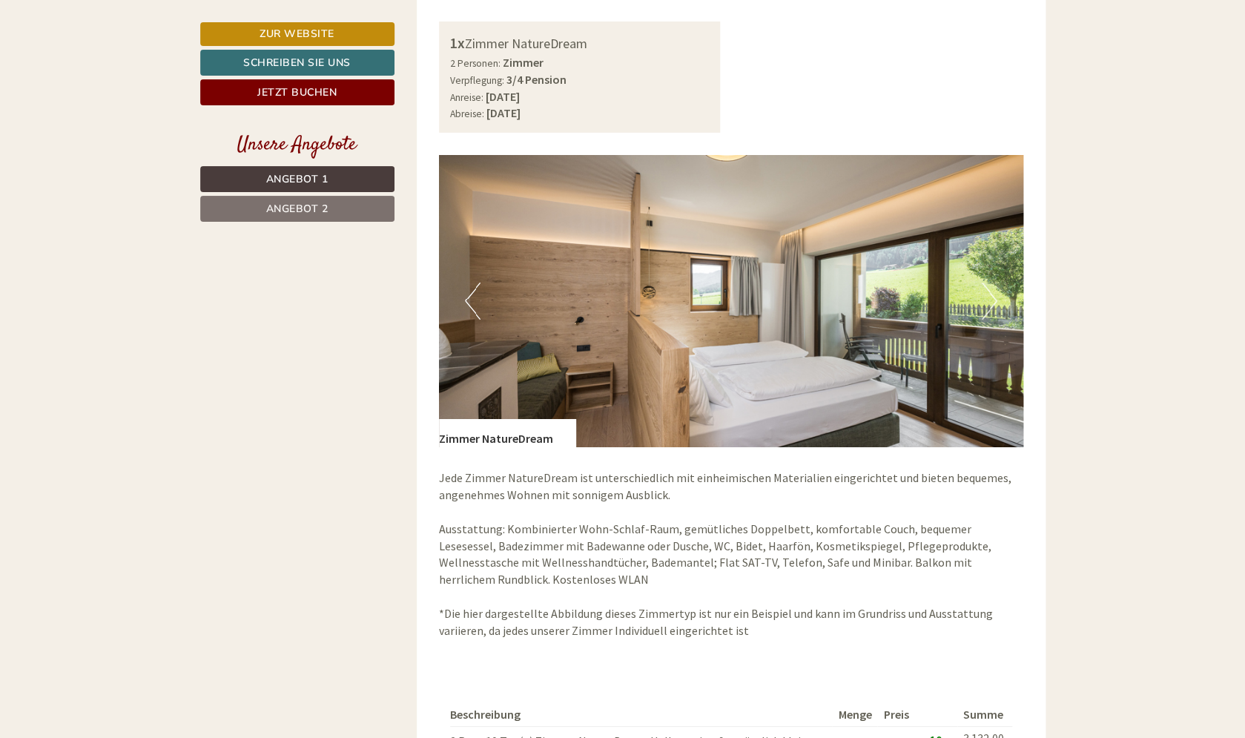
click at [992, 297] on button "Next" at bounding box center [990, 301] width 16 height 37
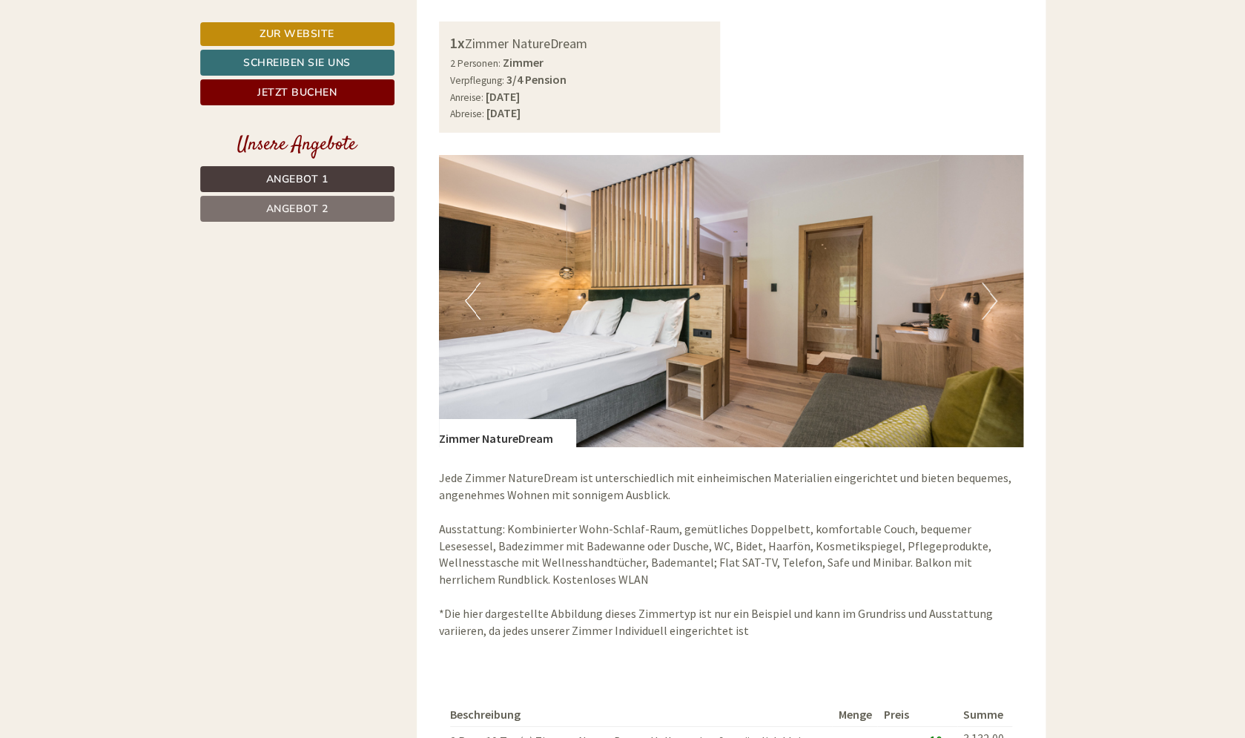
click at [840, 291] on img at bounding box center [731, 301] width 584 height 292
click at [992, 298] on button "Next" at bounding box center [990, 301] width 16 height 37
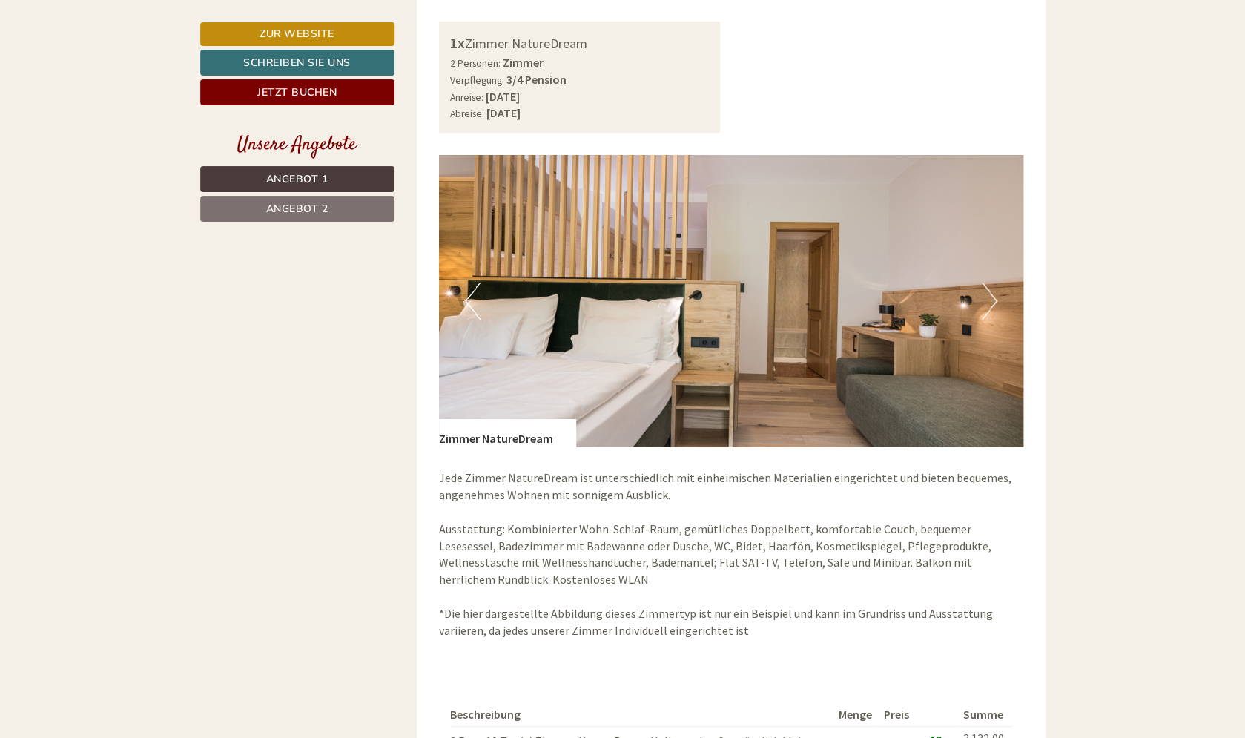
click at [992, 298] on button "Next" at bounding box center [990, 301] width 16 height 37
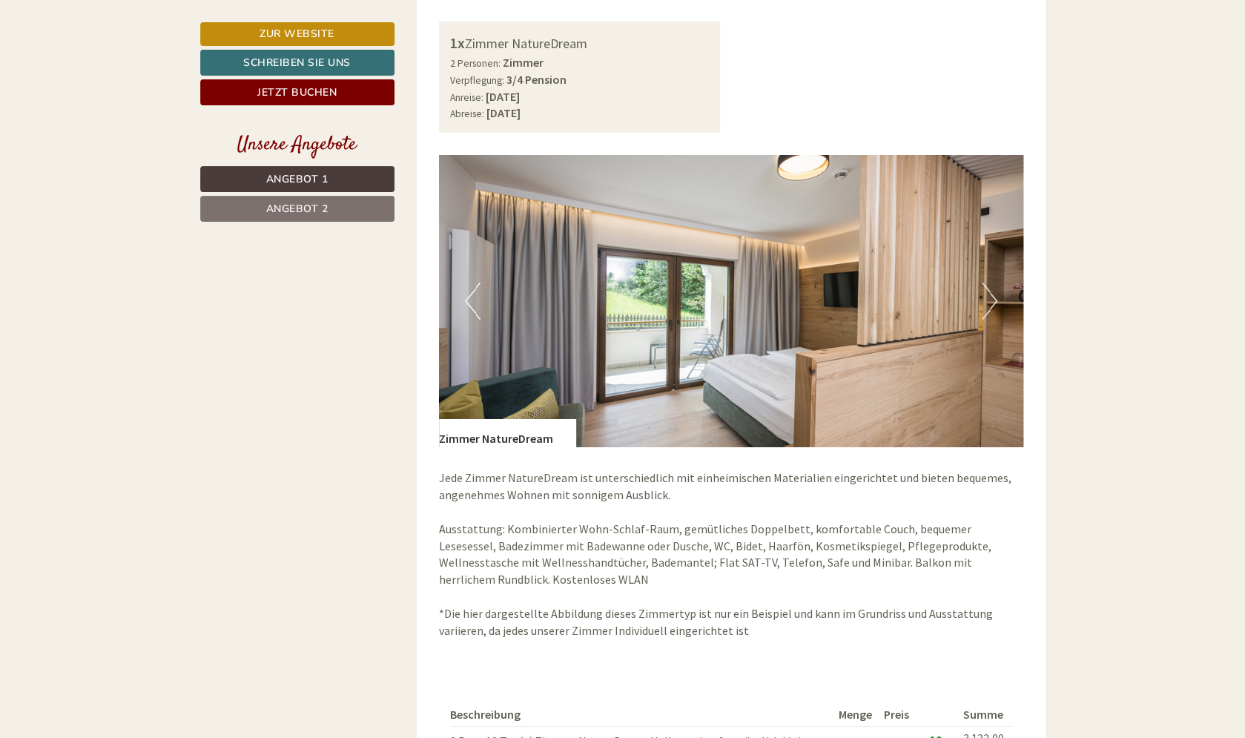
click at [992, 298] on button "Next" at bounding box center [990, 301] width 16 height 37
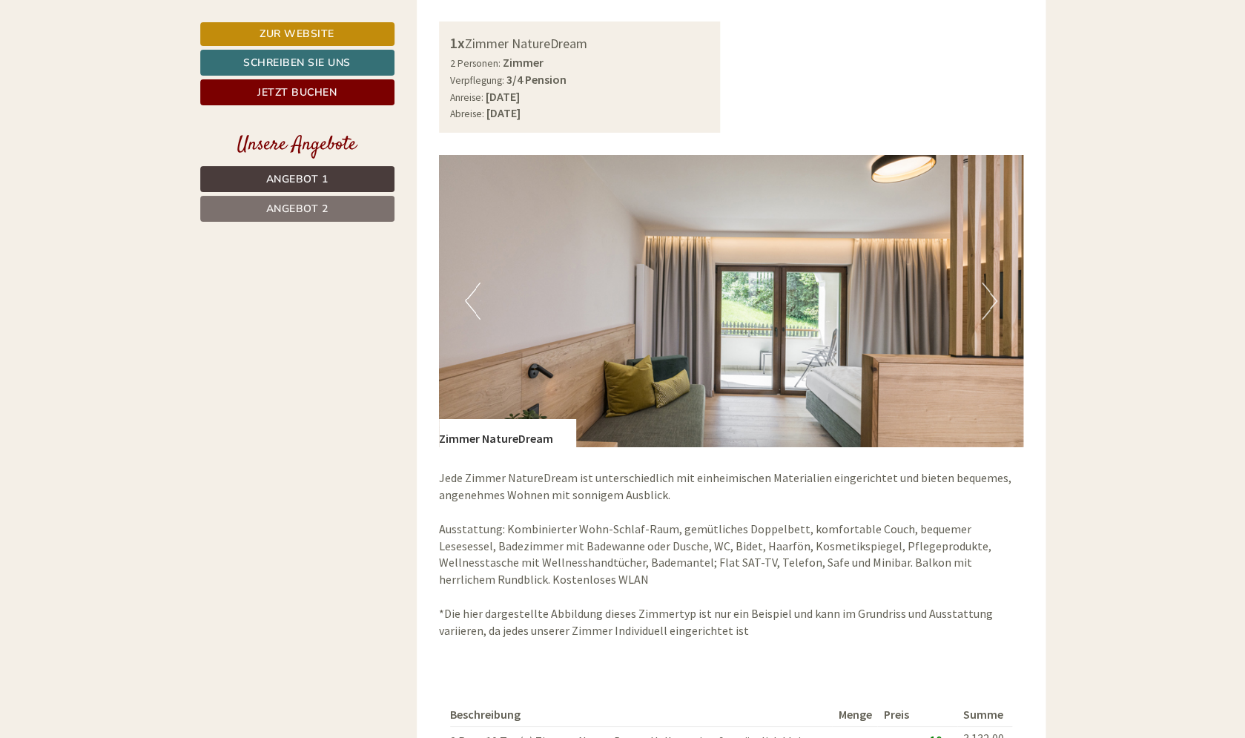
click at [992, 298] on button "Next" at bounding box center [990, 301] width 16 height 37
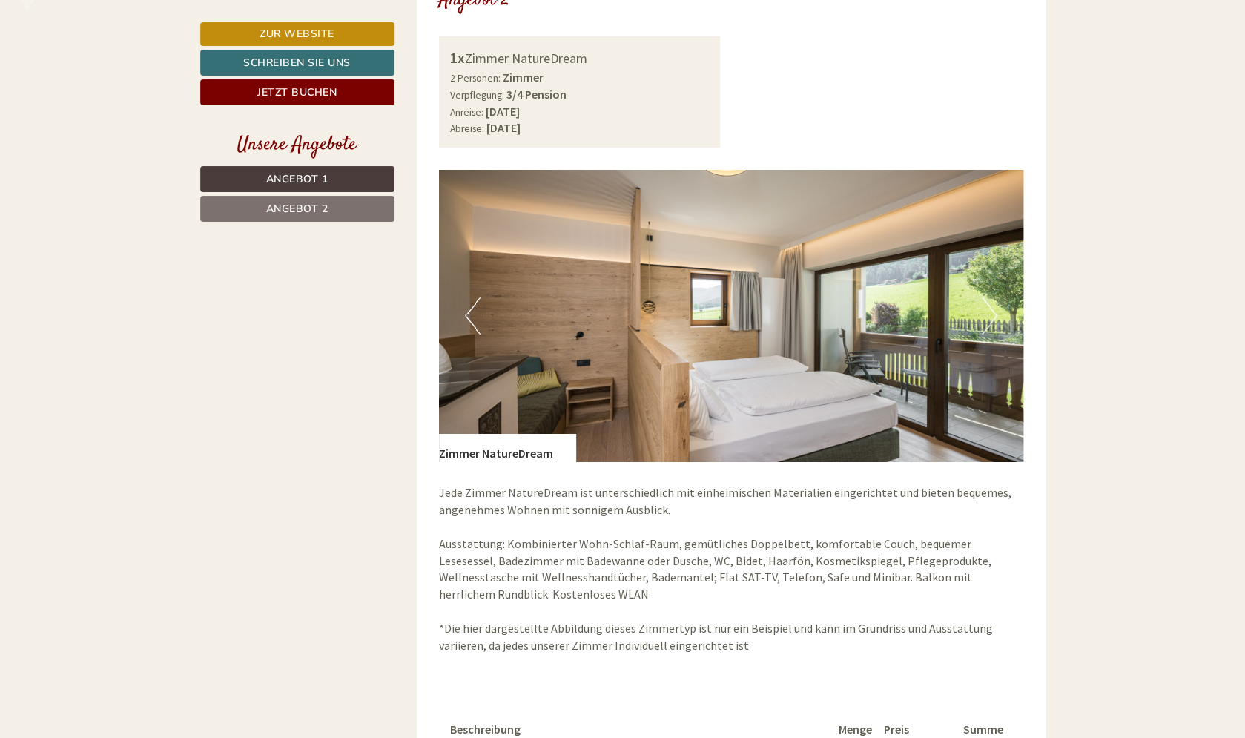
scroll to position [2035, 0]
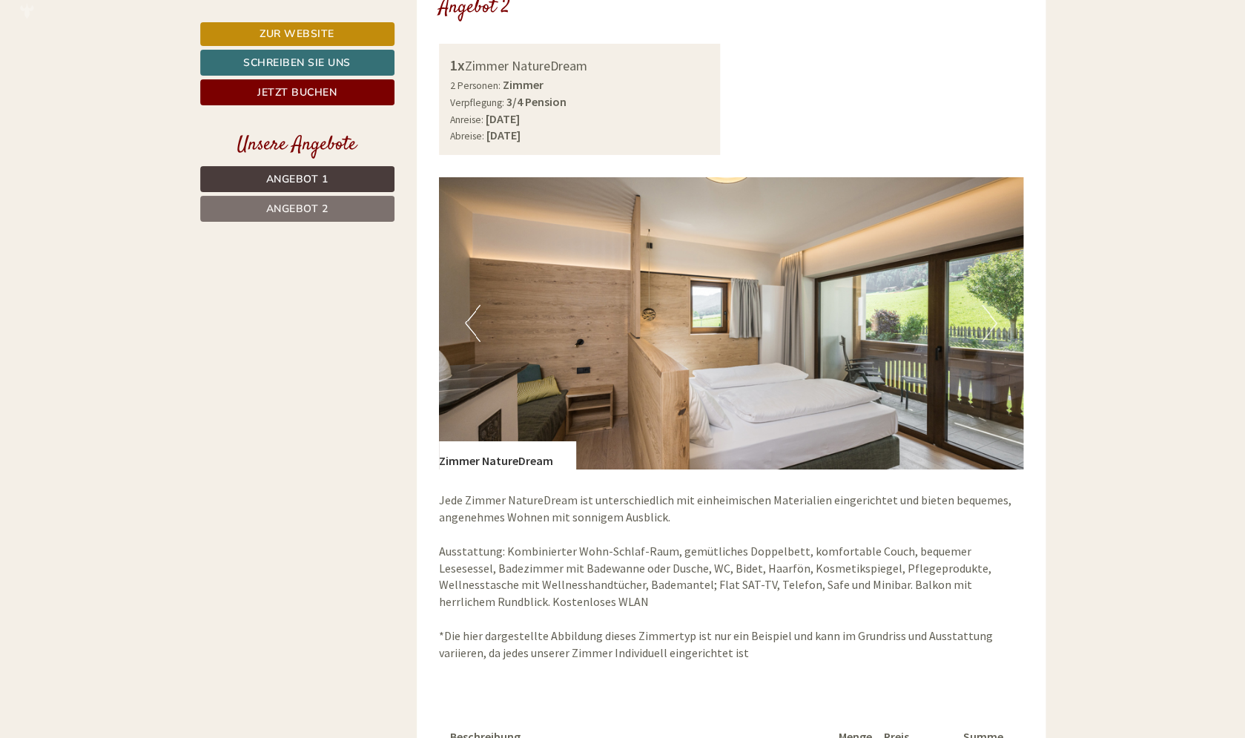
click at [995, 320] on button "Next" at bounding box center [990, 323] width 16 height 37
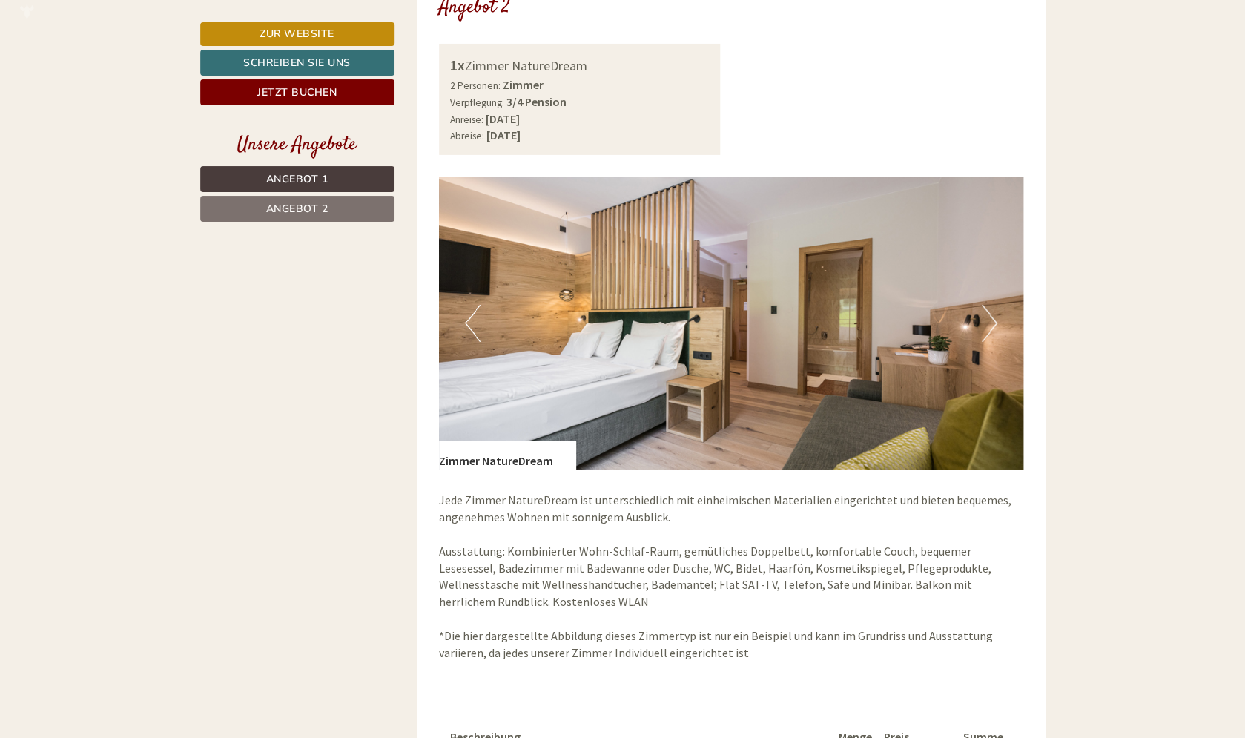
click at [992, 320] on button "Next" at bounding box center [990, 323] width 16 height 37
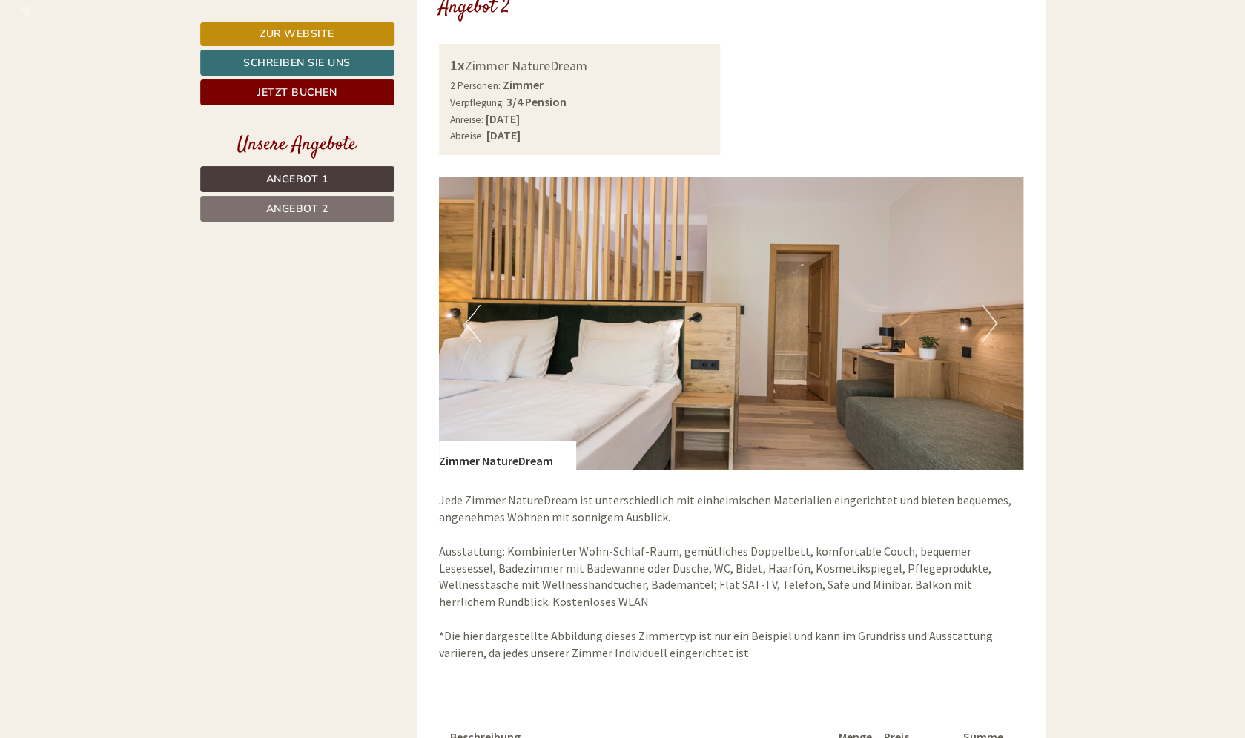
click at [992, 320] on button "Next" at bounding box center [990, 323] width 16 height 37
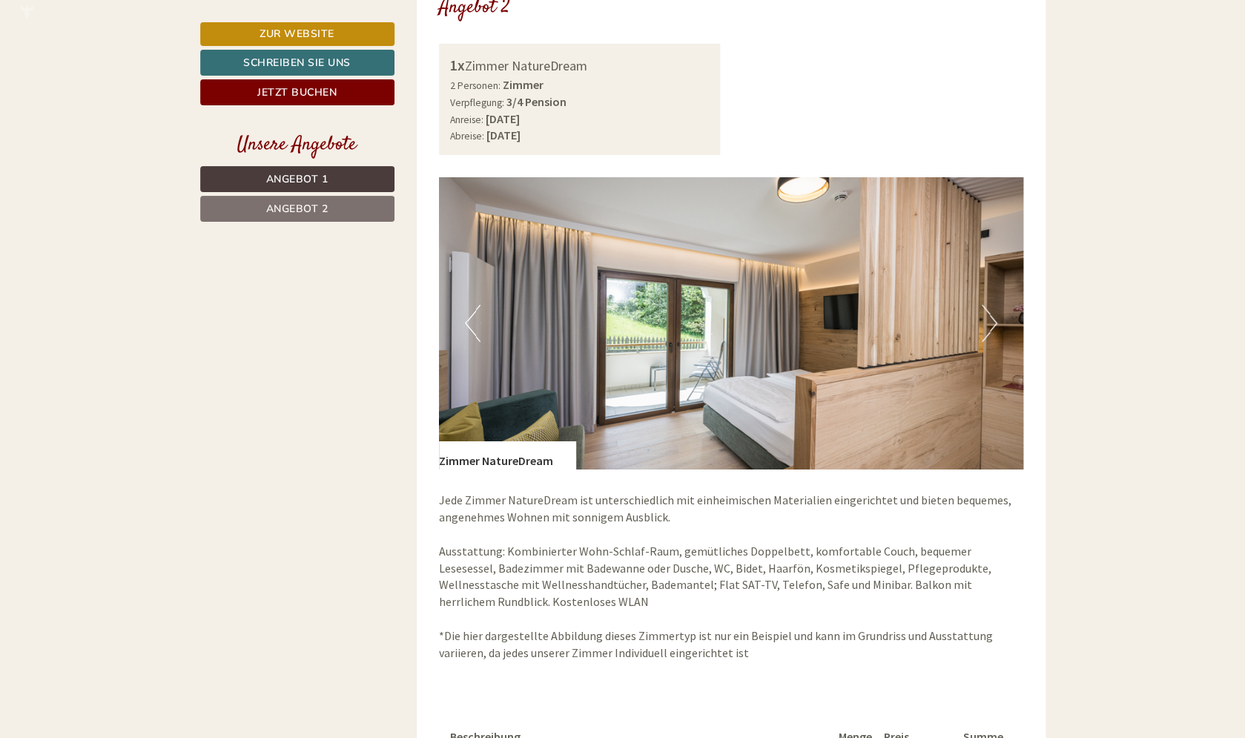
click at [992, 320] on button "Next" at bounding box center [990, 323] width 16 height 37
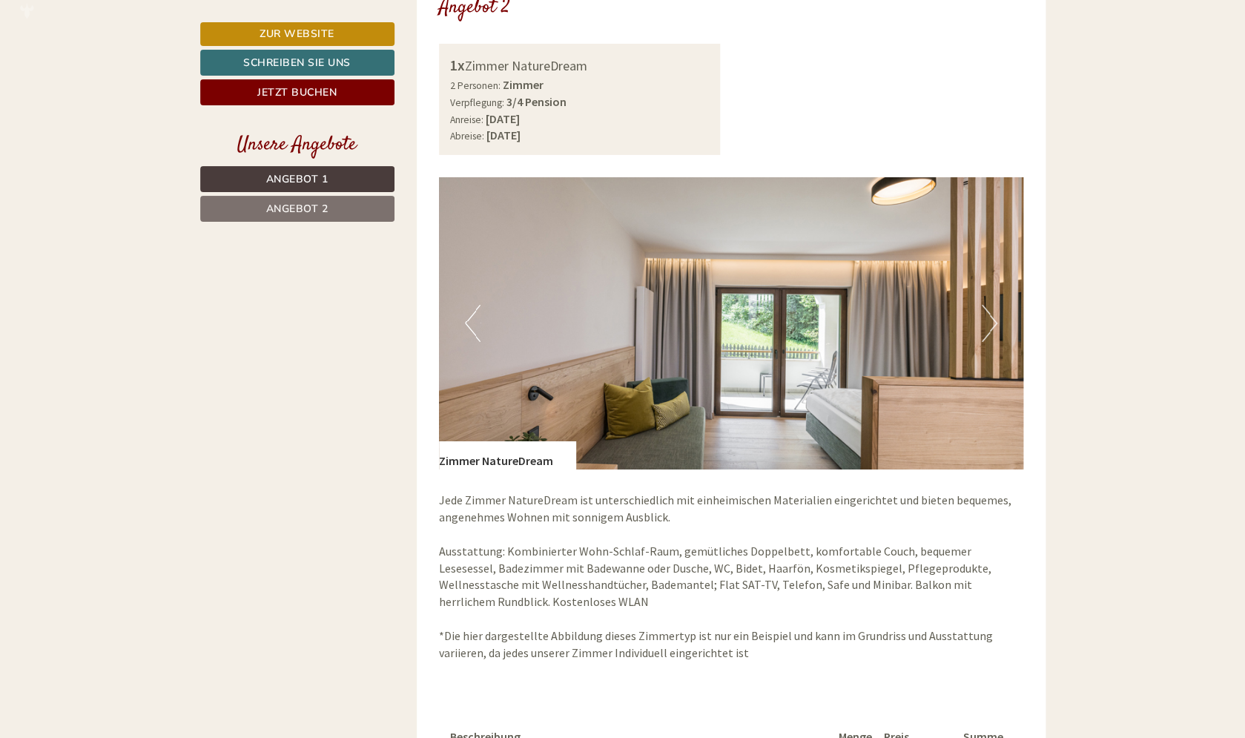
click at [992, 320] on button "Next" at bounding box center [990, 323] width 16 height 37
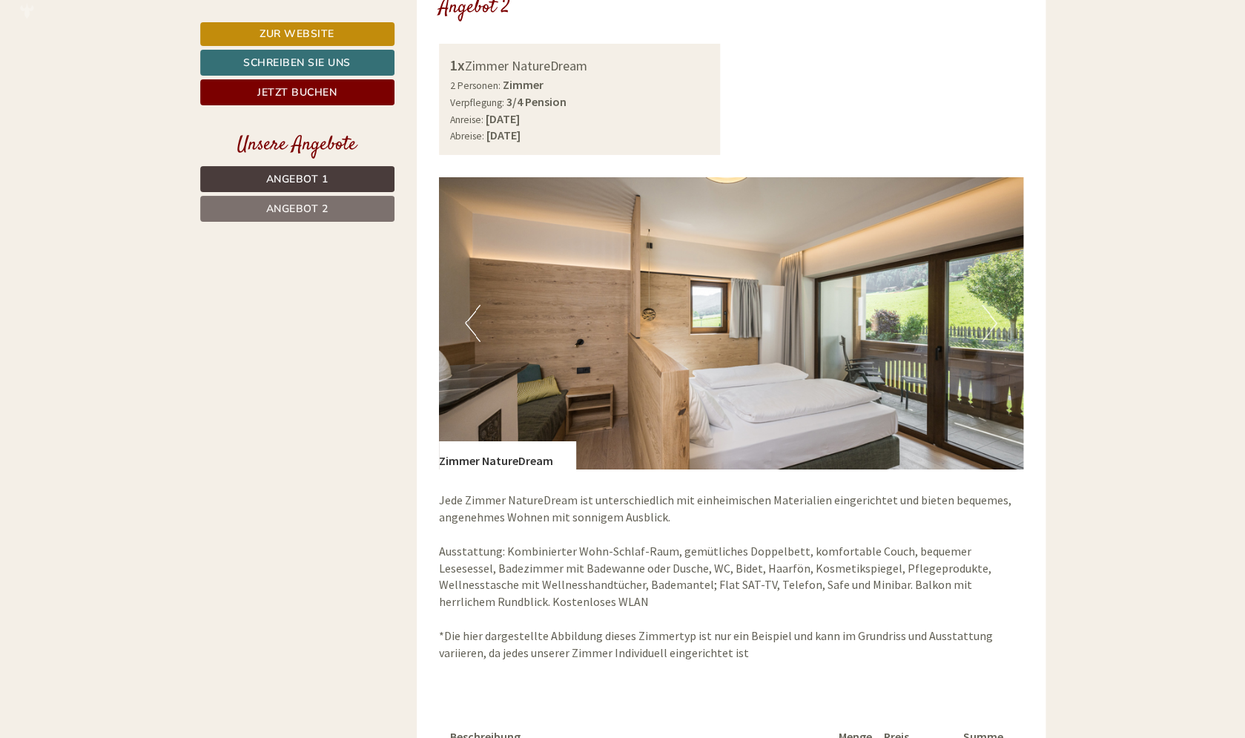
click at [992, 320] on button "Next" at bounding box center [990, 323] width 16 height 37
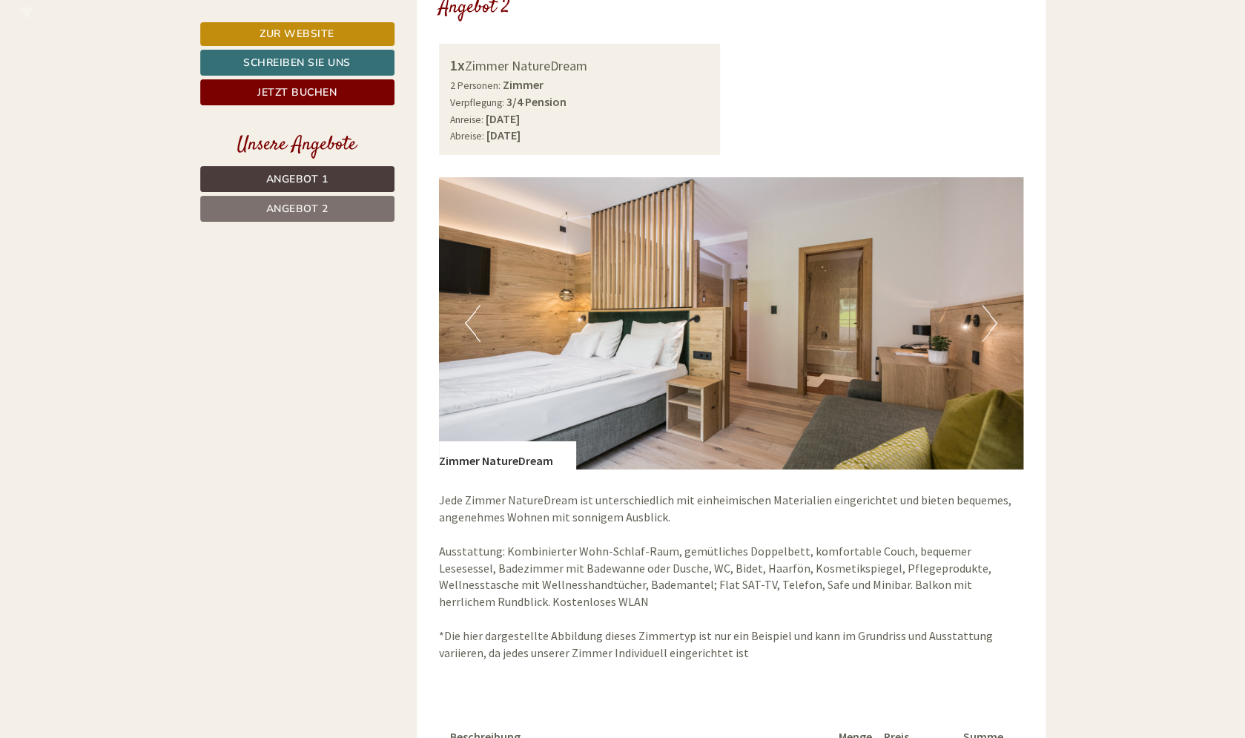
click at [992, 320] on button "Next" at bounding box center [990, 323] width 16 height 37
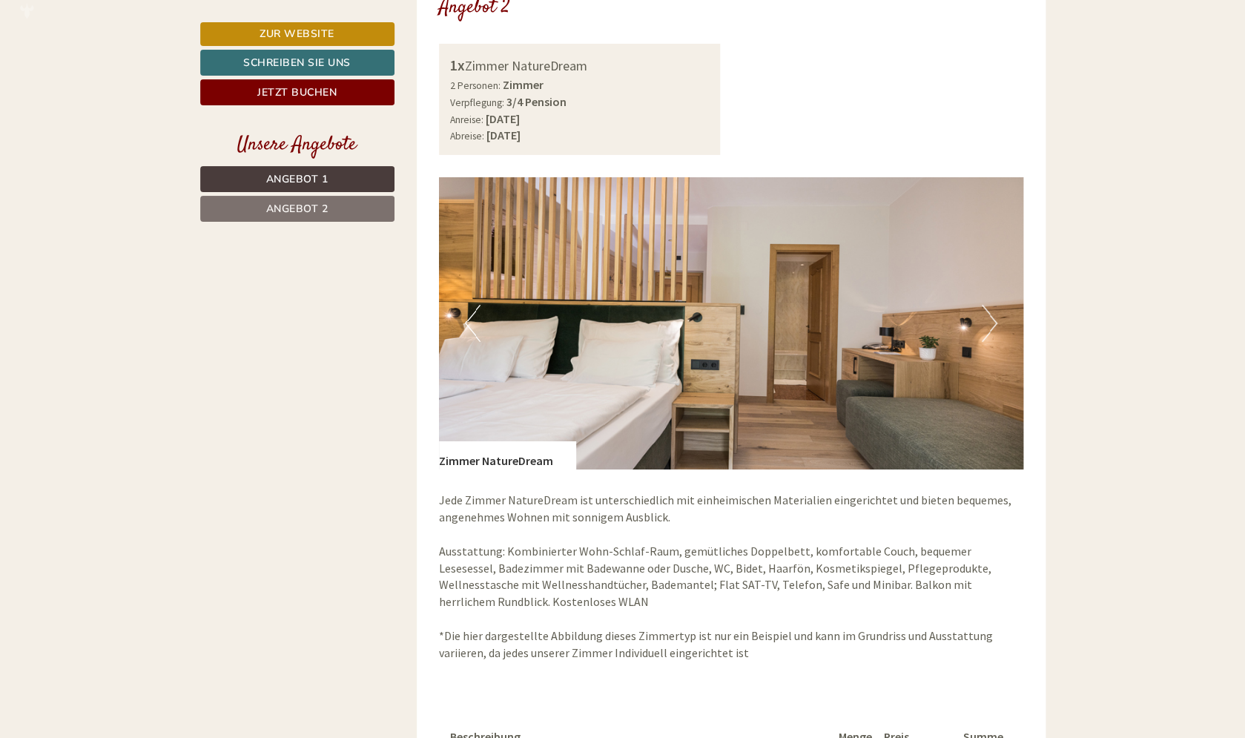
click at [992, 320] on button "Next" at bounding box center [990, 323] width 16 height 37
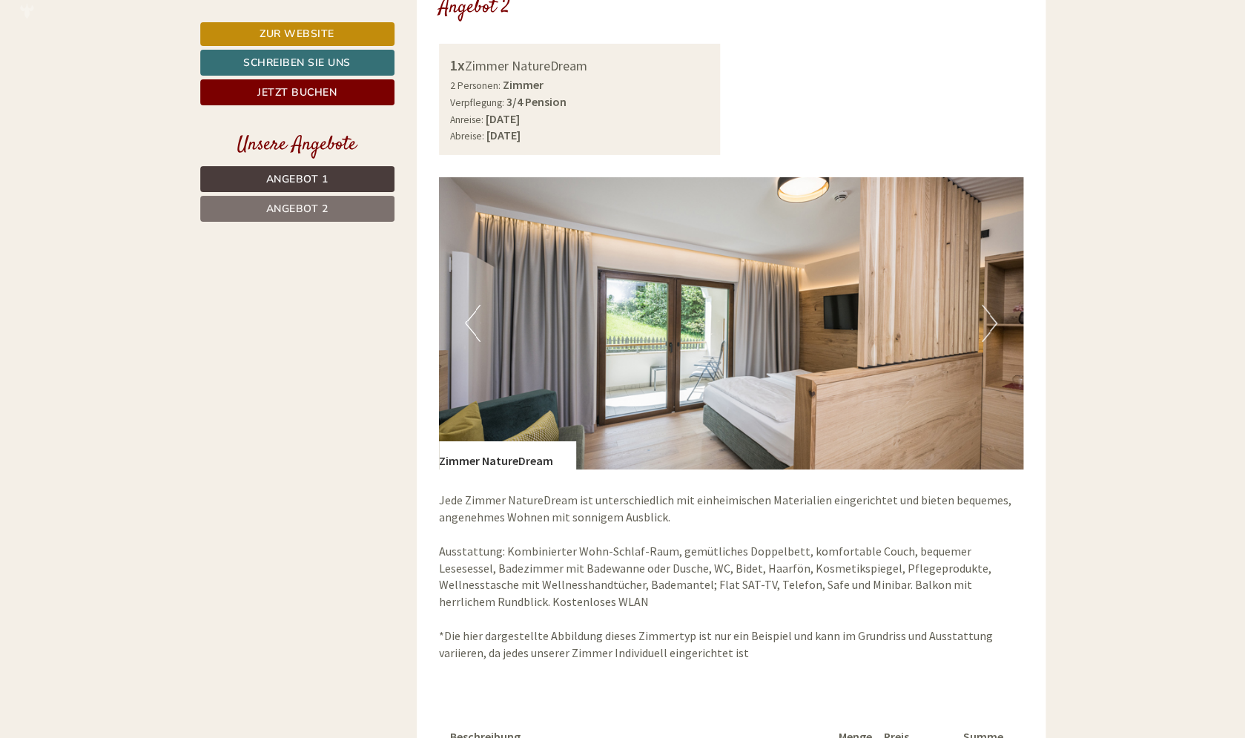
click at [992, 320] on button "Next" at bounding box center [990, 323] width 16 height 37
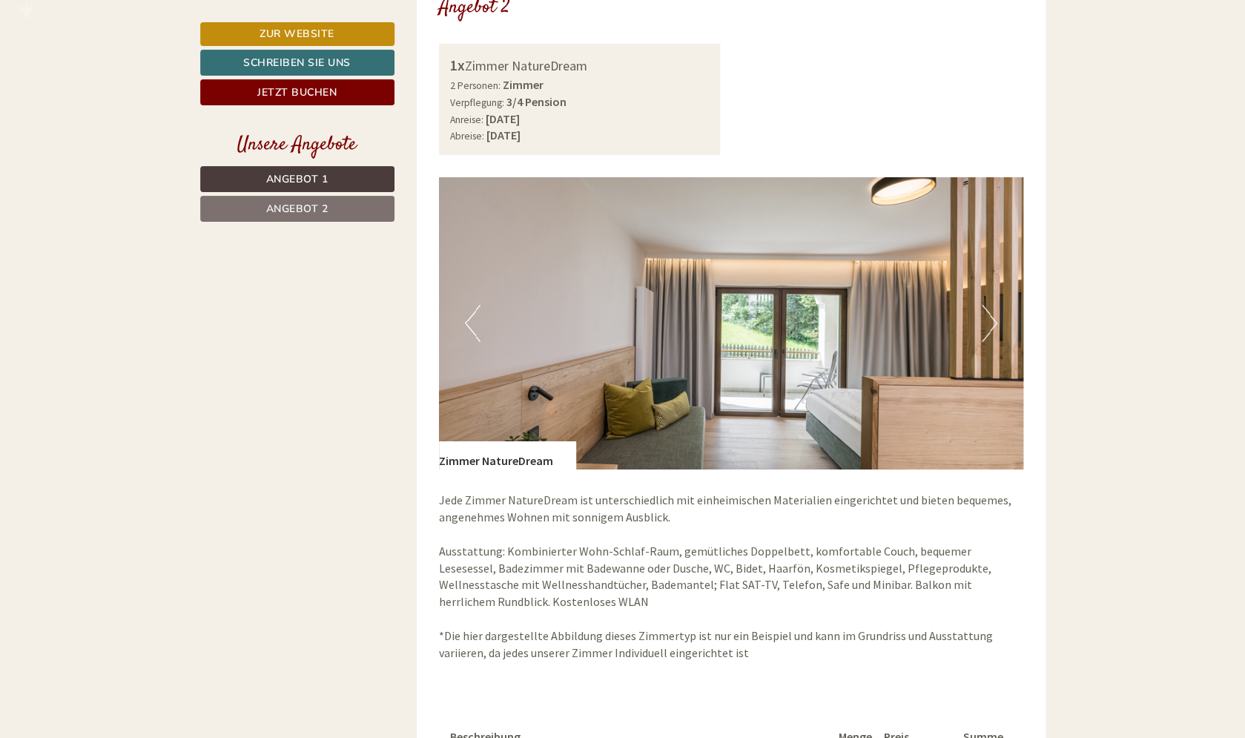
click at [992, 320] on button "Next" at bounding box center [990, 323] width 16 height 37
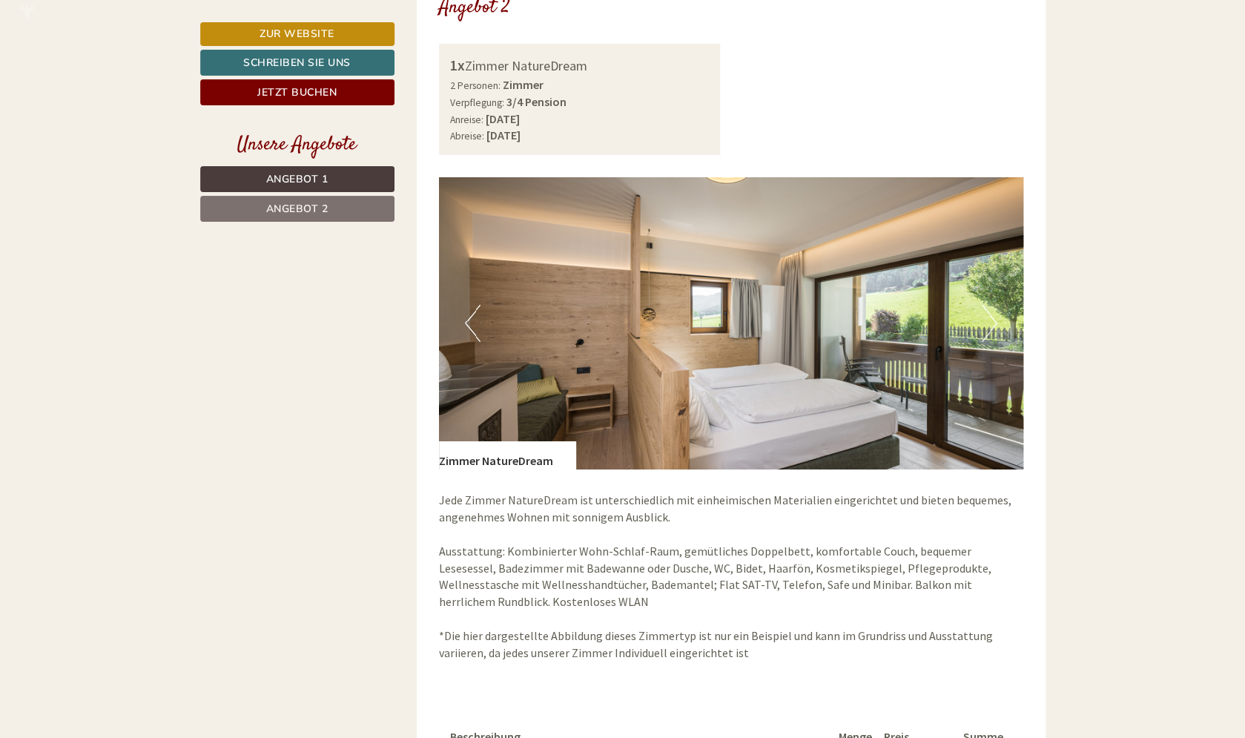
click at [992, 320] on button "Next" at bounding box center [990, 323] width 16 height 37
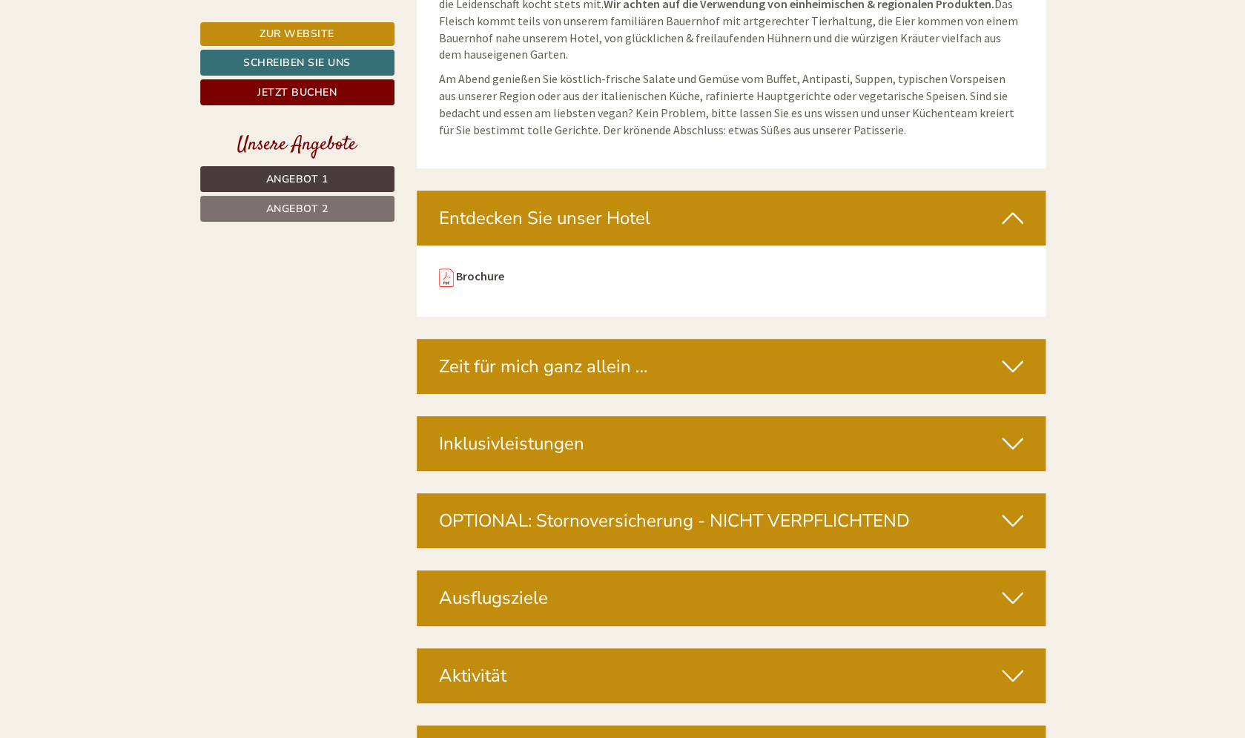
scroll to position [5083, 0]
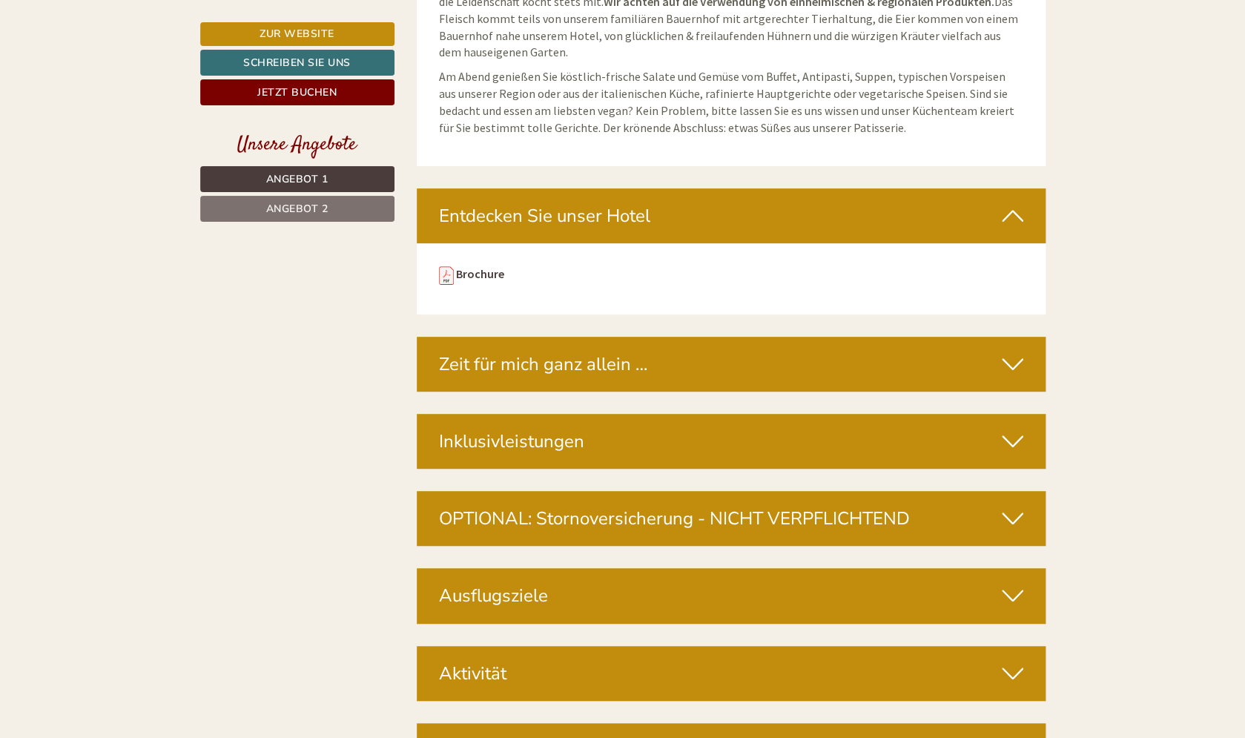
click at [1009, 429] on icon at bounding box center [1013, 441] width 22 height 25
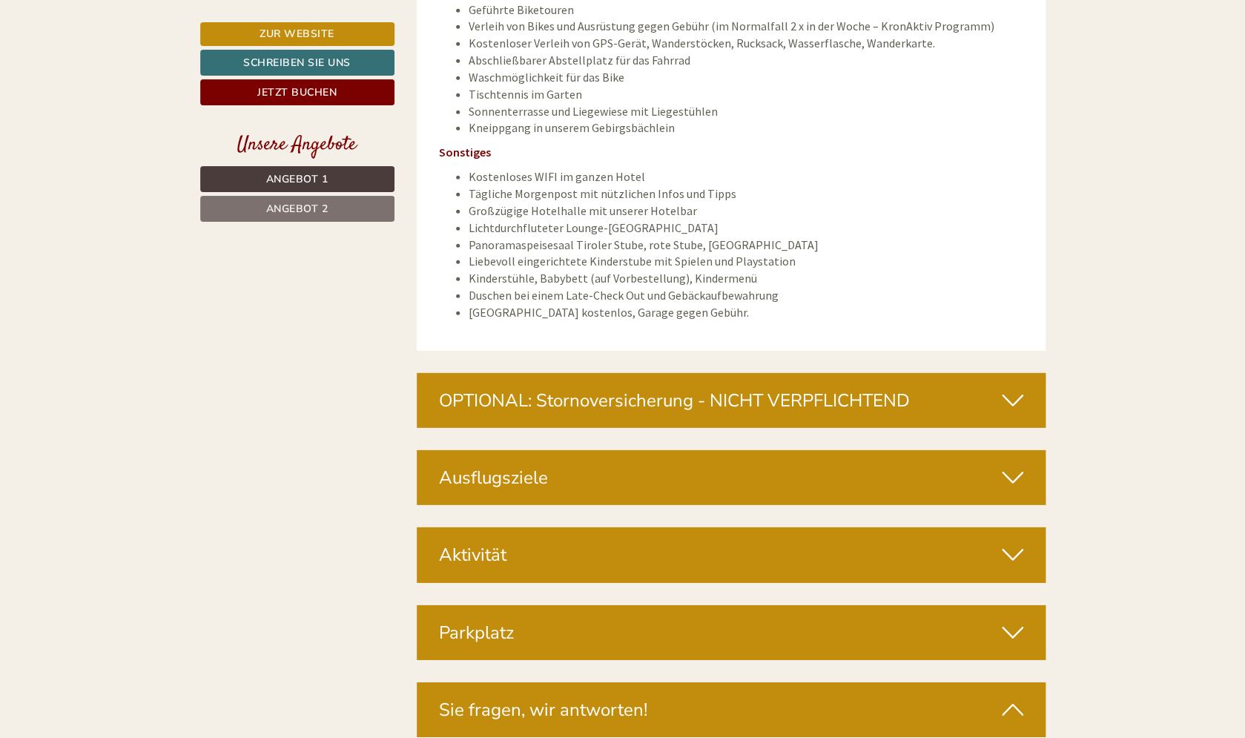
scroll to position [6660, 0]
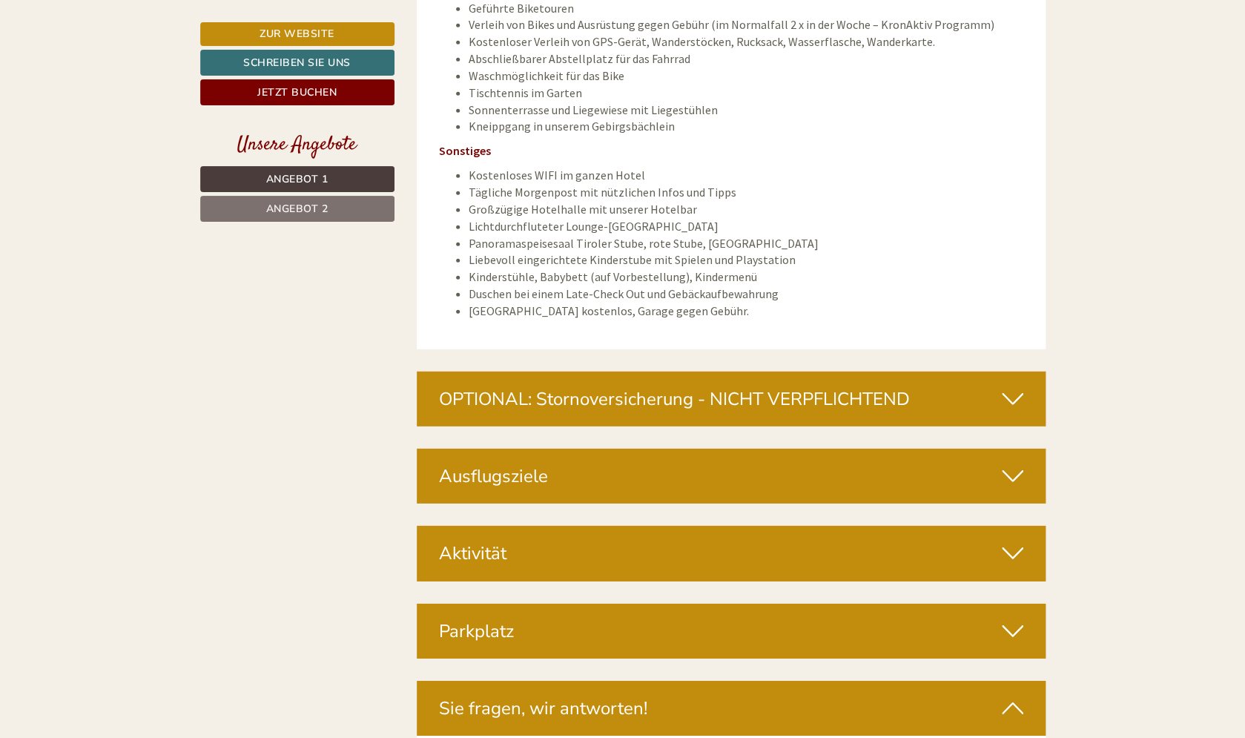
click at [1022, 541] on icon at bounding box center [1013, 553] width 22 height 25
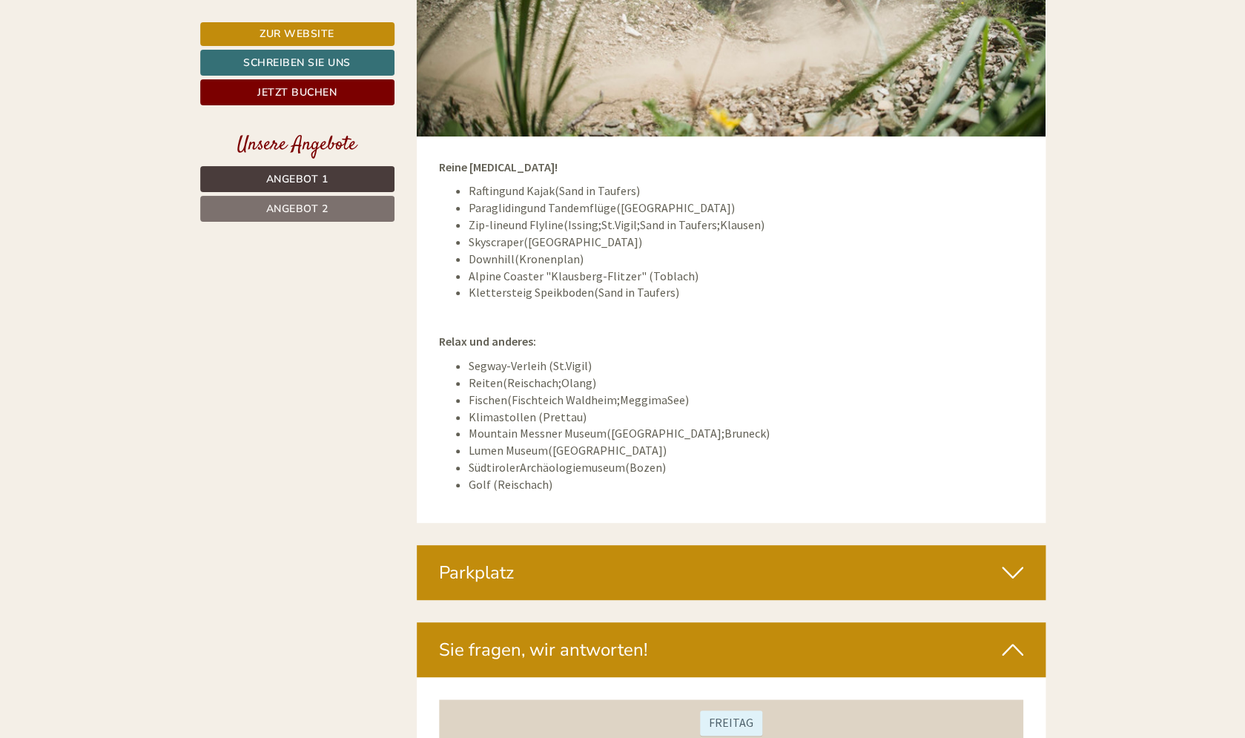
scroll to position [7421, 0]
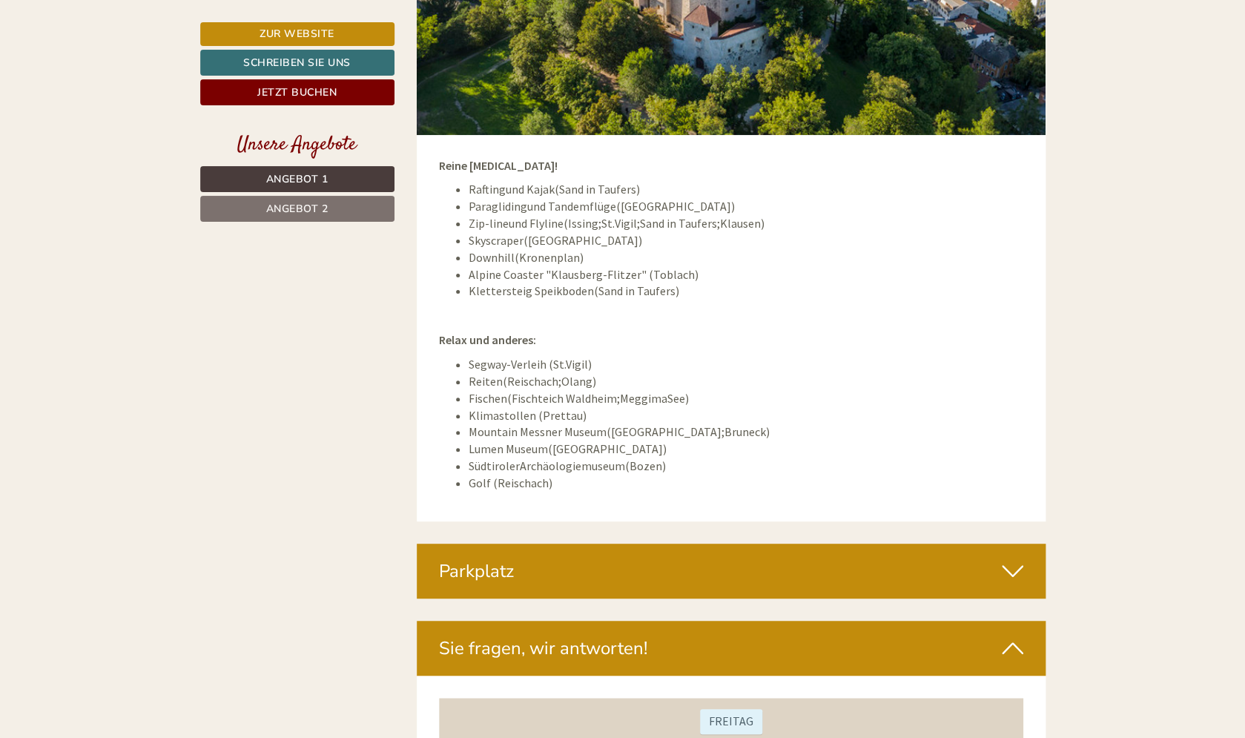
click at [1018, 559] on icon at bounding box center [1013, 571] width 22 height 25
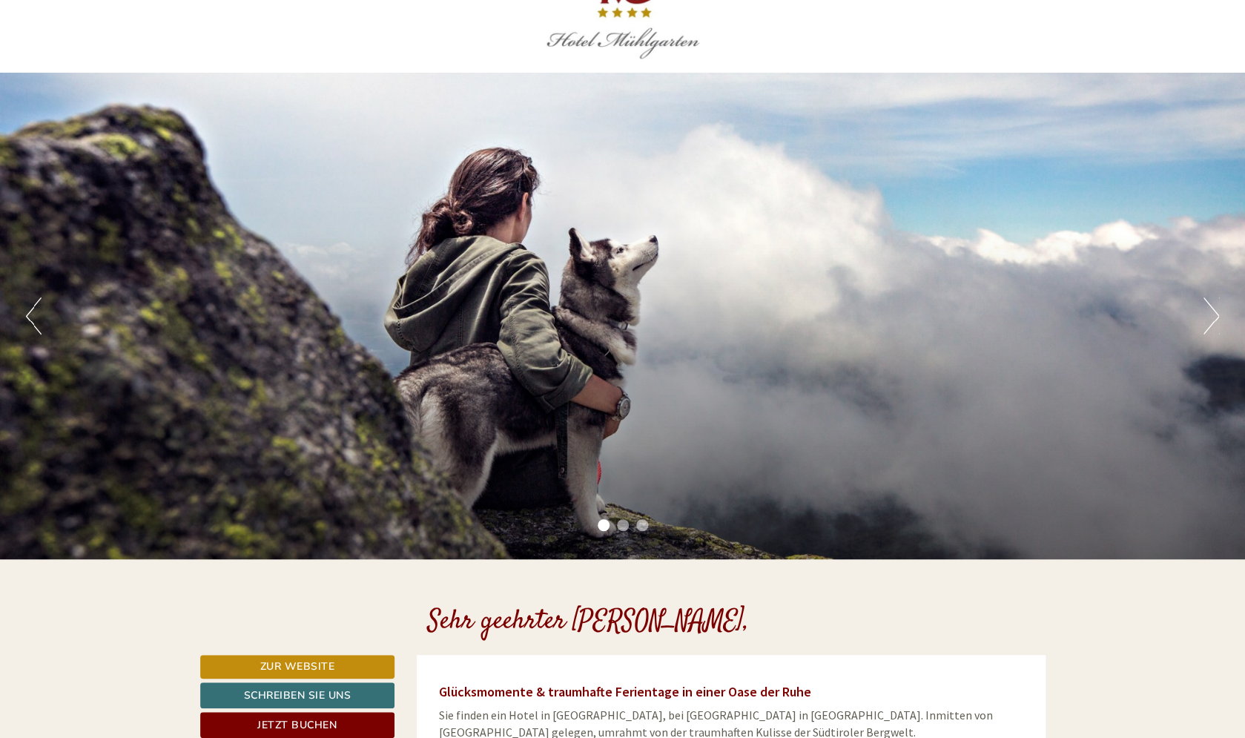
scroll to position [0, 0]
